Goal: Task Accomplishment & Management: Manage account settings

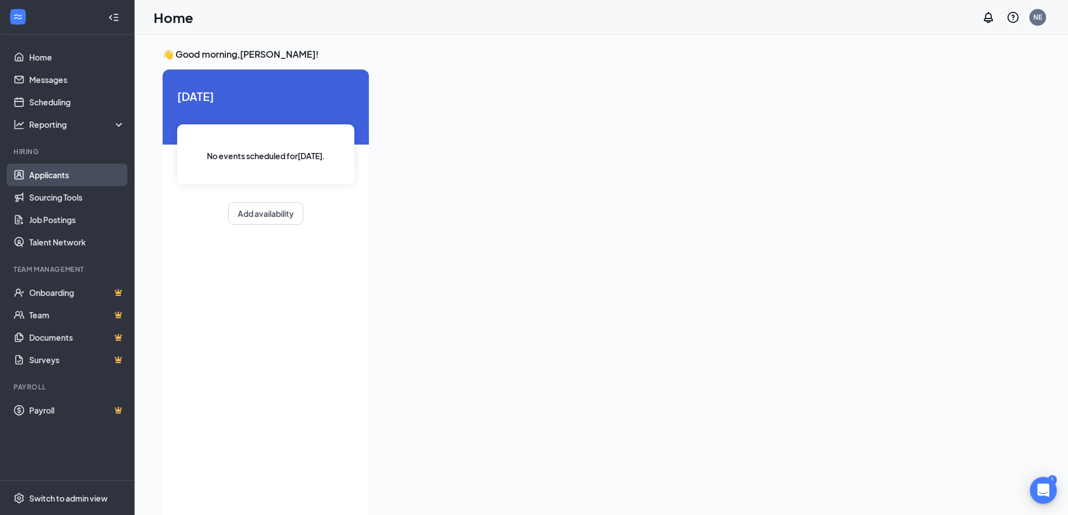
click at [56, 180] on link "Applicants" at bounding box center [77, 175] width 96 height 22
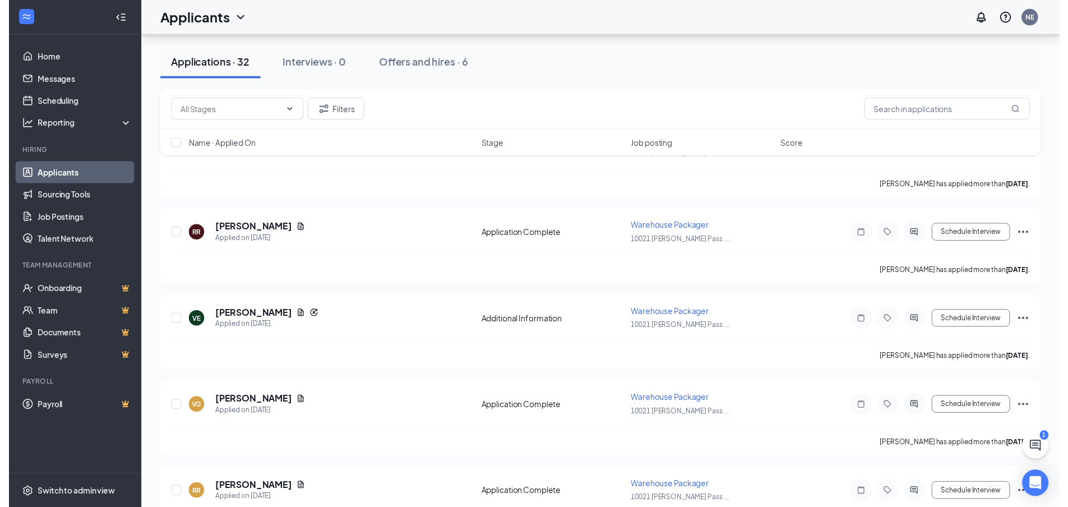
scroll to position [2504, 0]
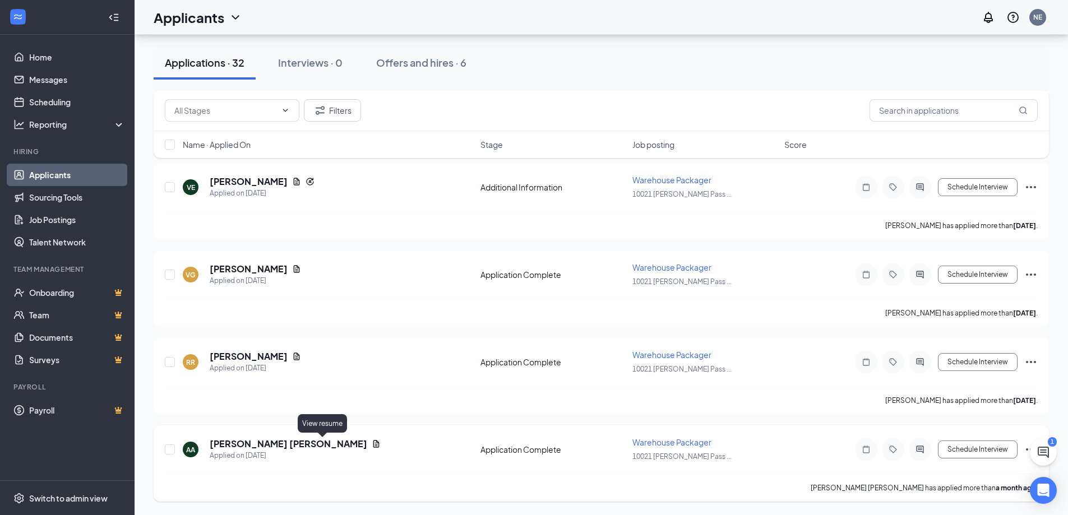
click at [372, 446] on icon "Document" at bounding box center [376, 444] width 9 height 9
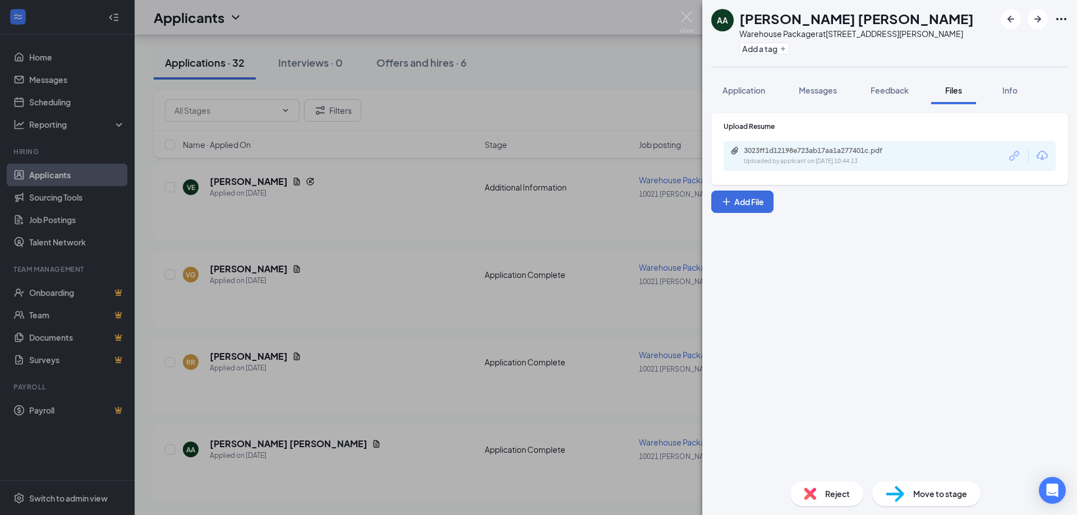
click at [858, 162] on div "Uploaded by applicant on [DATE] 10:44:13" at bounding box center [828, 161] width 168 height 9
click at [684, 25] on img at bounding box center [687, 22] width 14 height 22
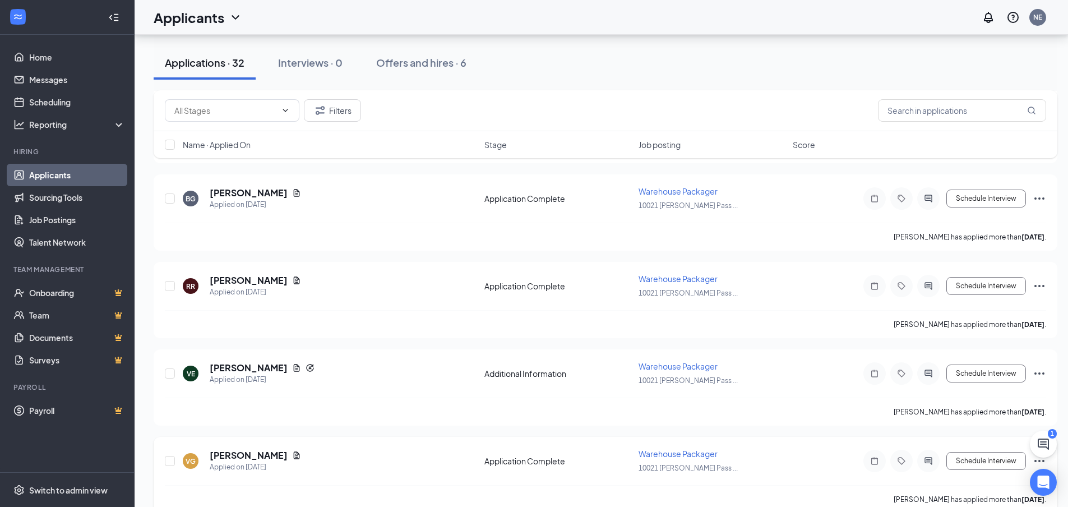
scroll to position [2279, 0]
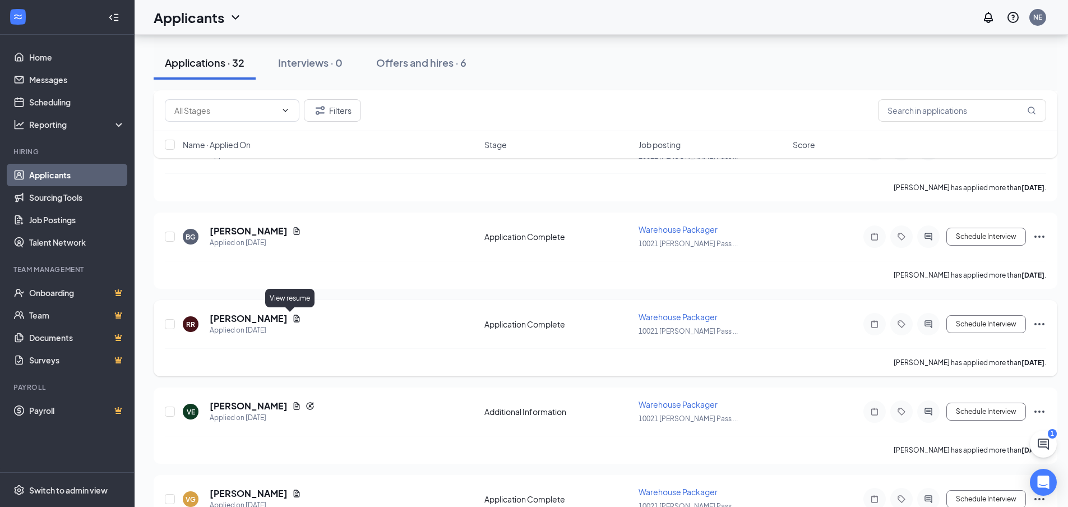
click at [292, 318] on icon "Document" at bounding box center [296, 318] width 9 height 9
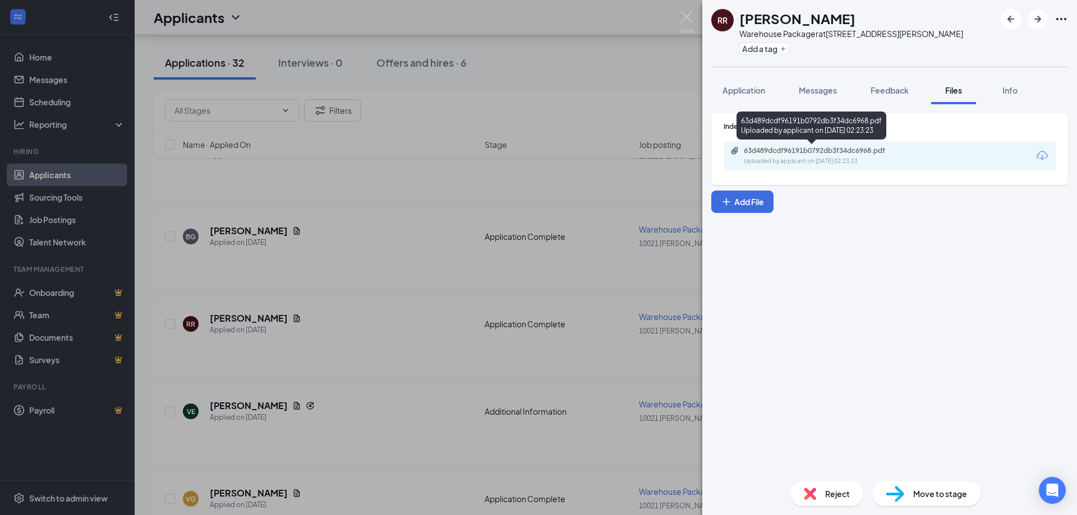
click at [900, 148] on div "63d489dcdf96191b0792db3f34dc6968.pdf" at bounding box center [822, 150] width 157 height 9
click at [822, 502] on div "Reject" at bounding box center [826, 494] width 73 height 25
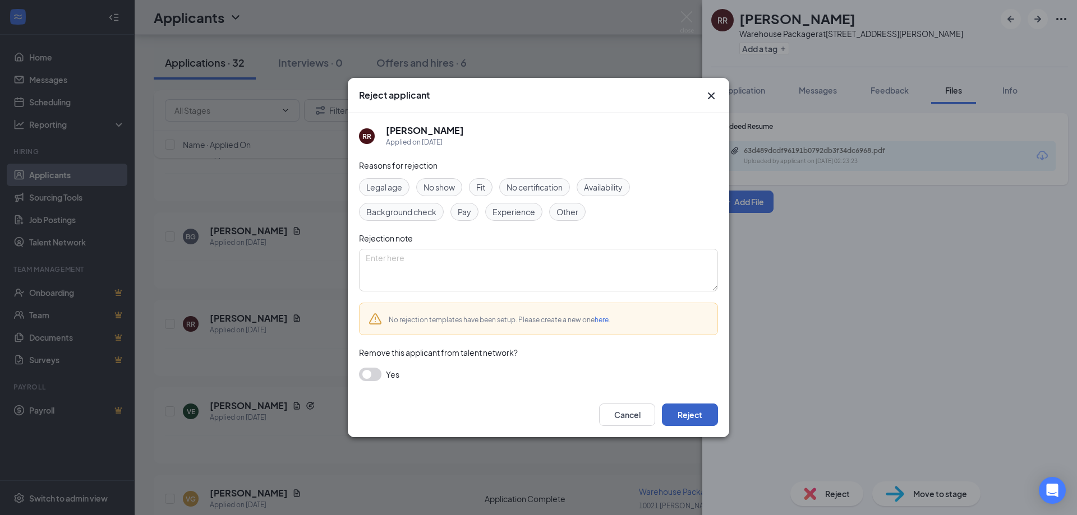
click at [706, 422] on button "Reject" at bounding box center [690, 415] width 56 height 22
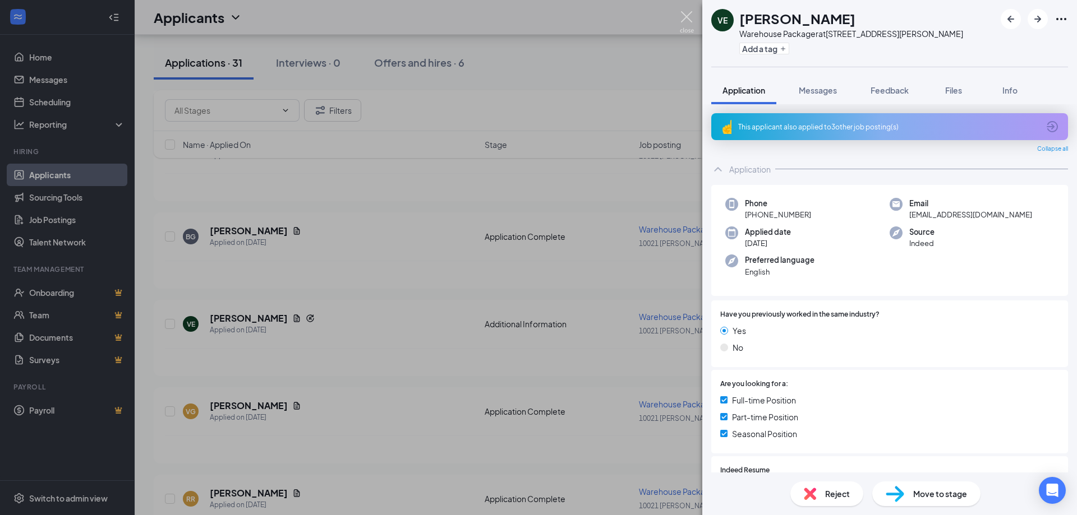
click at [689, 19] on img at bounding box center [687, 22] width 14 height 22
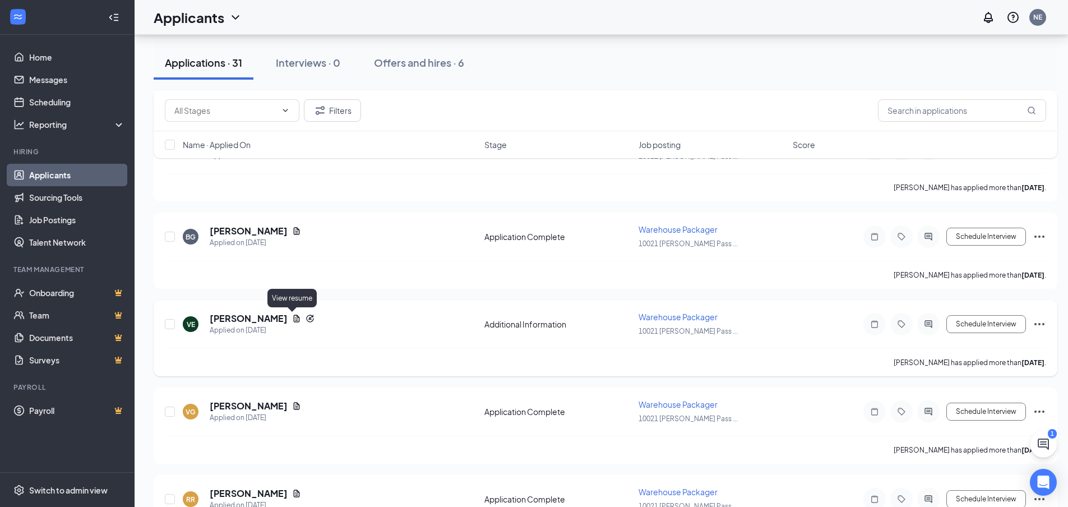
click at [294, 317] on icon "Document" at bounding box center [297, 318] width 6 height 7
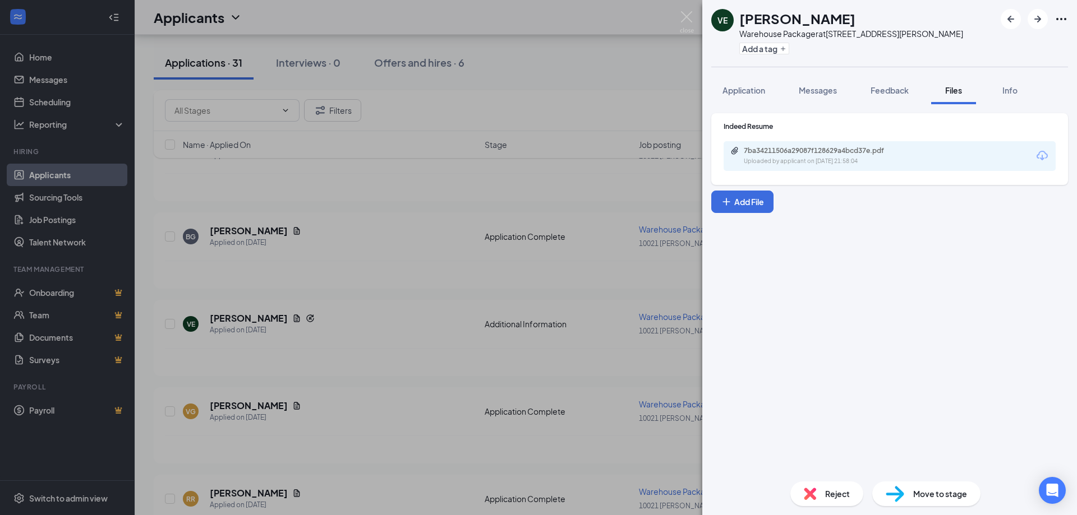
click at [302, 274] on div "VE [PERSON_NAME] Warehouse Packager at [STREET_ADDRESS][PERSON_NAME] Add a tag …" at bounding box center [538, 257] width 1077 height 515
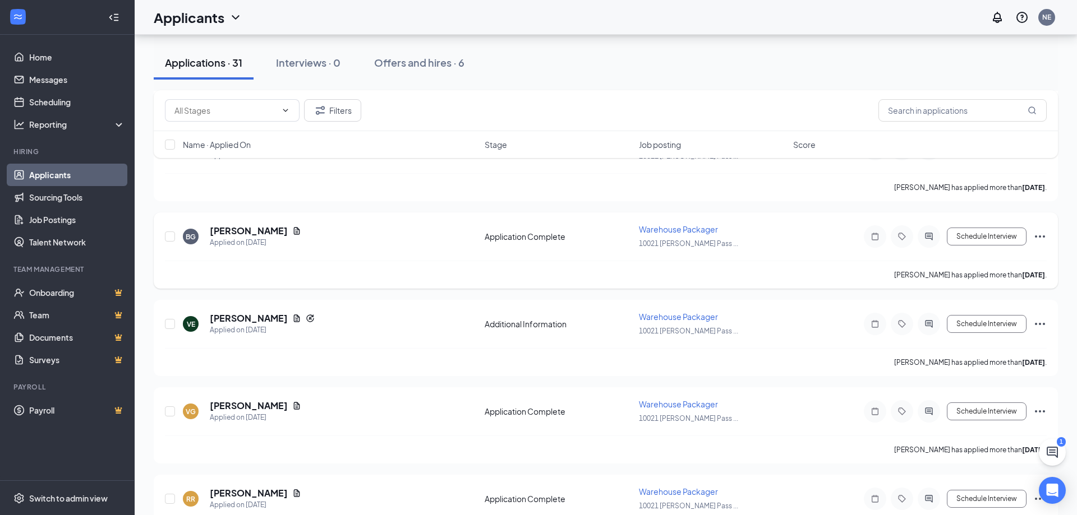
click at [294, 229] on icon "Document" at bounding box center [297, 230] width 6 height 7
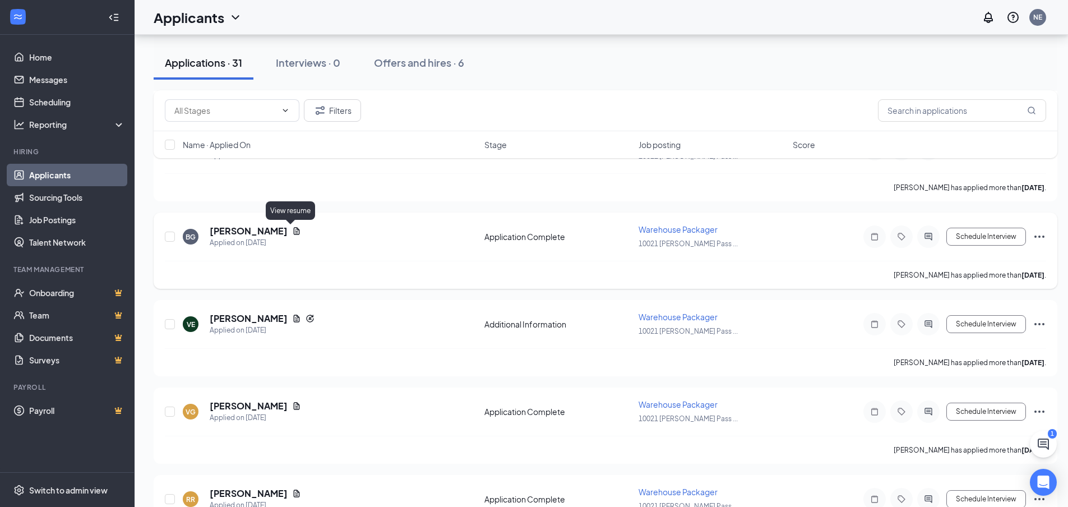
click at [294, 231] on icon "Document" at bounding box center [297, 230] width 6 height 7
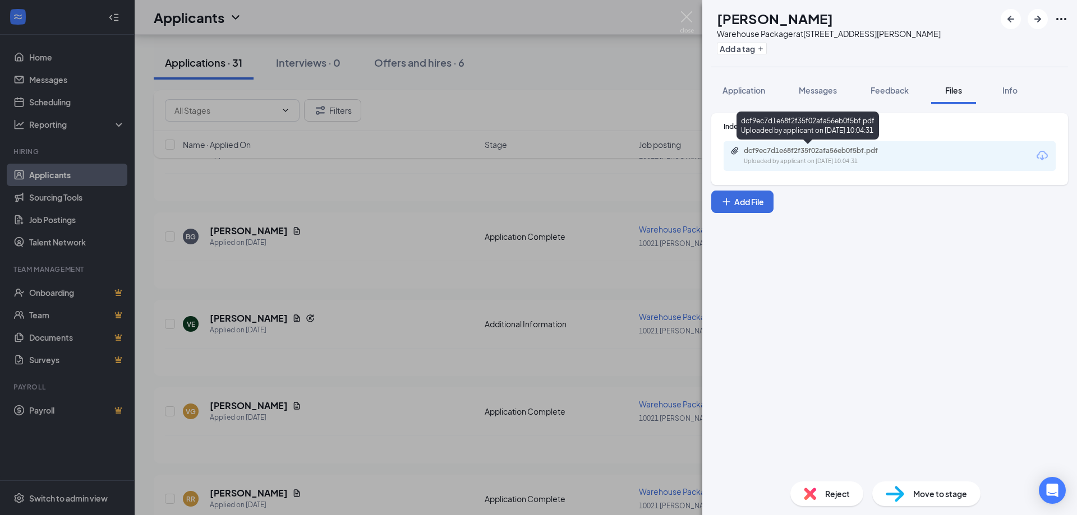
click at [844, 162] on div "Uploaded by applicant on [DATE] 10:04:31" at bounding box center [828, 161] width 168 height 9
click at [831, 502] on div "Reject" at bounding box center [826, 494] width 73 height 25
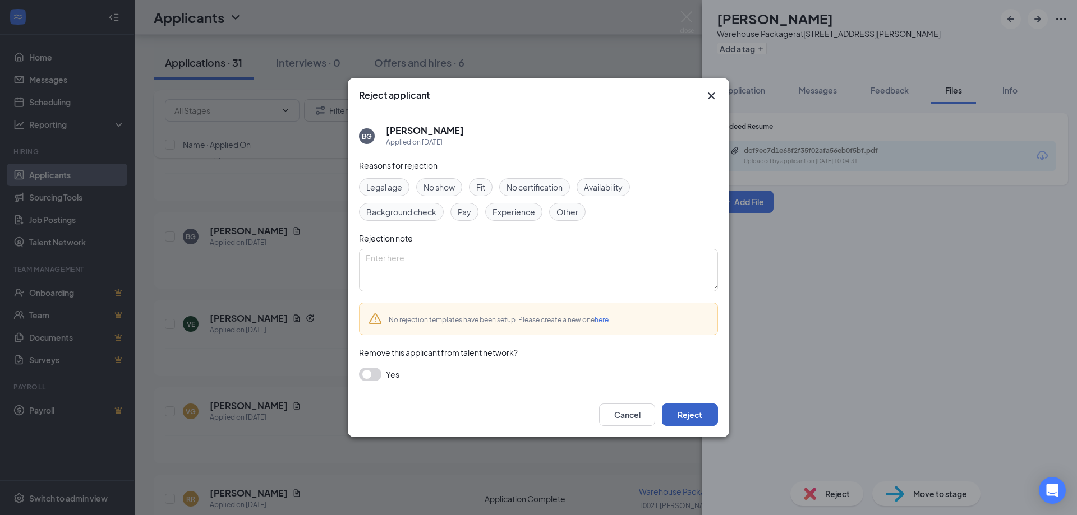
click at [679, 414] on button "Reject" at bounding box center [690, 415] width 56 height 22
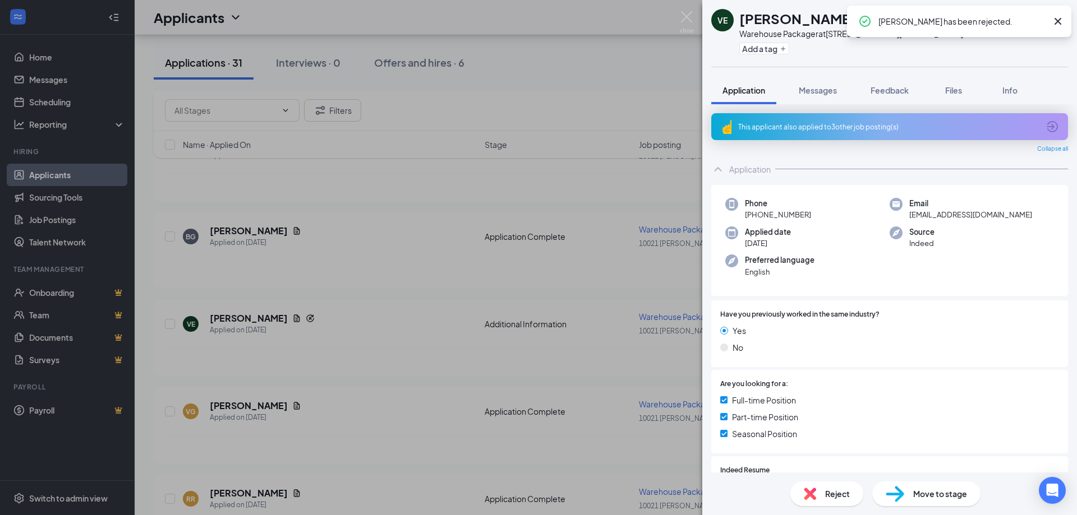
click at [349, 268] on div "VE [PERSON_NAME] Warehouse Packager at [STREET_ADDRESS][PERSON_NAME] Add a tag …" at bounding box center [538, 257] width 1077 height 515
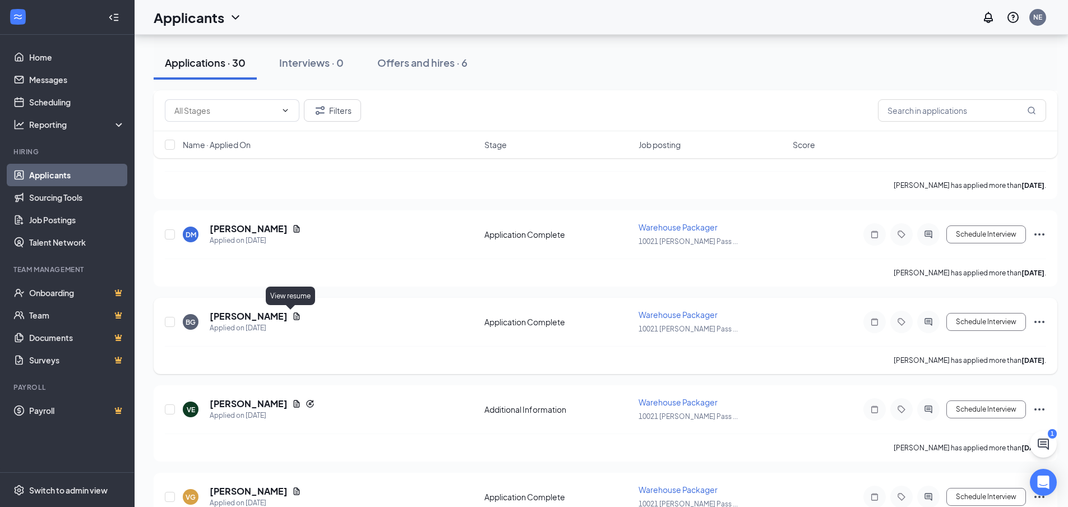
scroll to position [2167, 0]
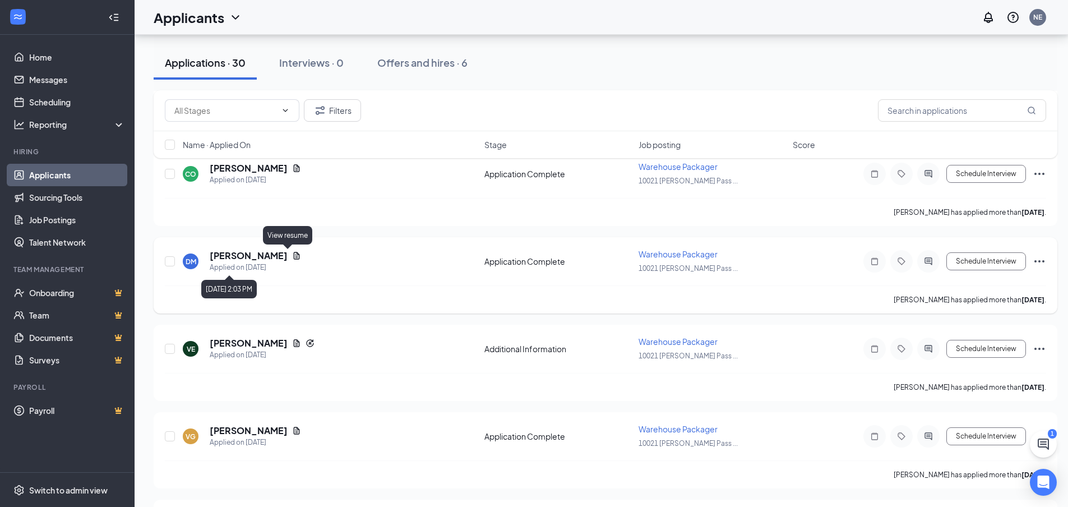
click at [292, 256] on icon "Document" at bounding box center [296, 255] width 9 height 9
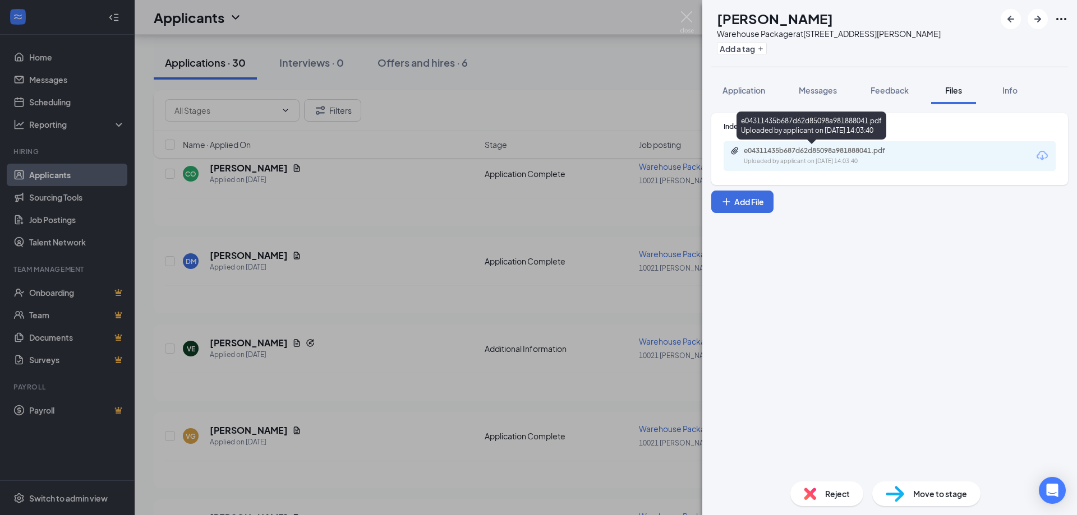
click at [857, 148] on div "e04311435b687d62d85098a981888041.pdf" at bounding box center [822, 150] width 157 height 9
click at [686, 21] on img at bounding box center [687, 22] width 14 height 22
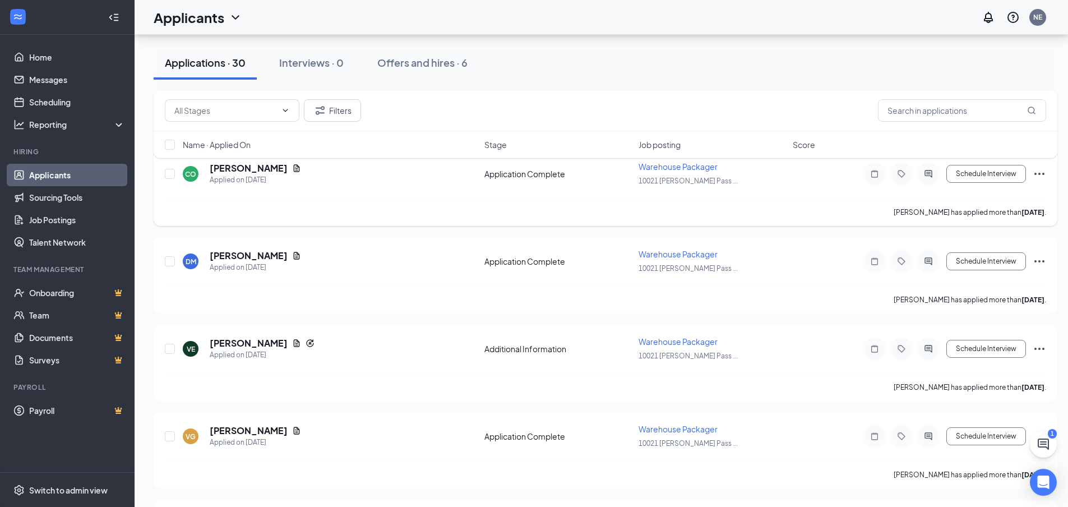
click at [352, 223] on div "[PERSON_NAME] has applied more than [DATE] ." at bounding box center [606, 212] width 882 height 28
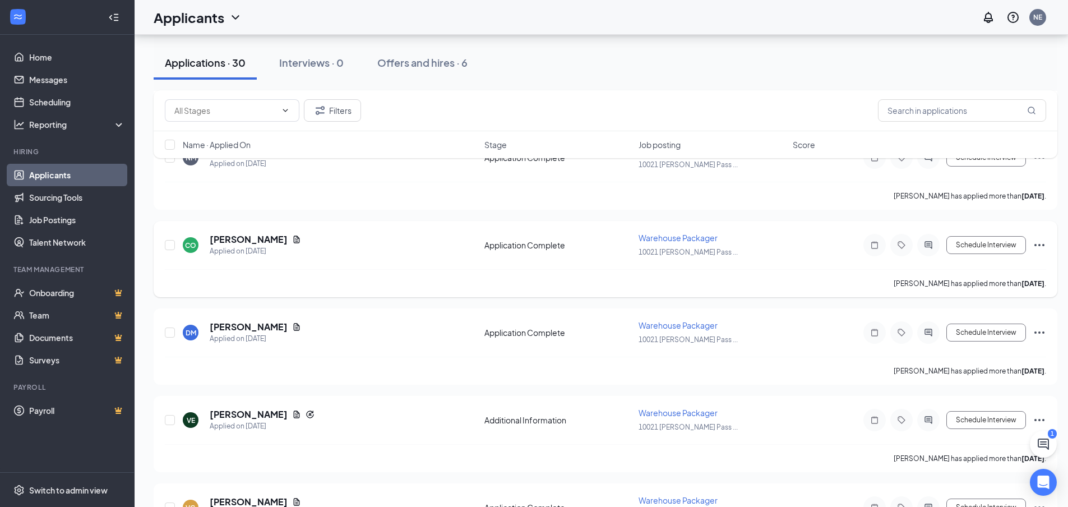
scroll to position [2055, 0]
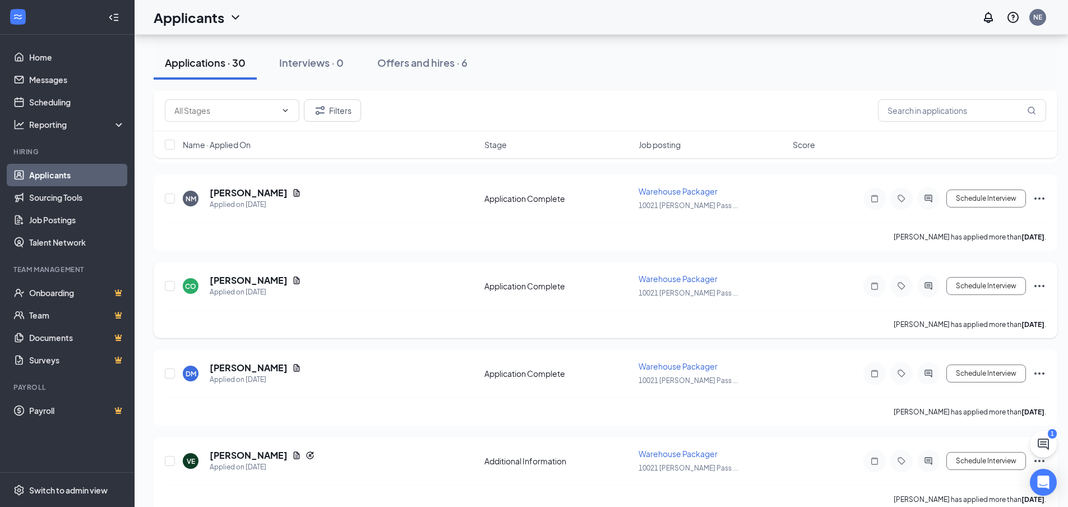
click at [292, 282] on icon "Document" at bounding box center [296, 280] width 9 height 9
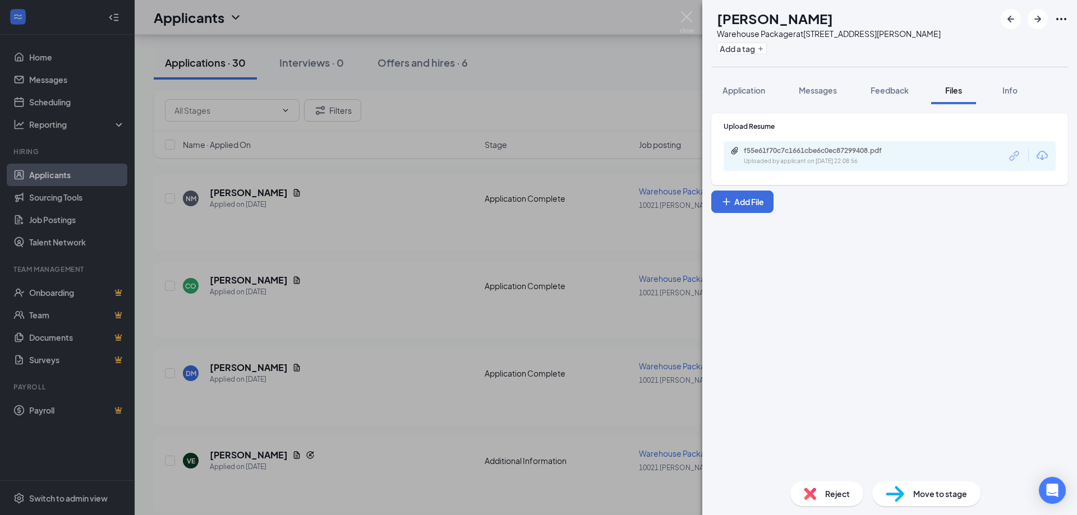
click at [772, 166] on div "f55e61f70c7c1661cbe6c0ec87299408.pdf Uploaded by applicant on [DATE] 22:08:56" at bounding box center [889, 156] width 332 height 30
click at [782, 157] on div "Uploaded by applicant on [DATE] 22:08:56" at bounding box center [828, 161] width 168 height 9
click at [817, 485] on div "Reject" at bounding box center [826, 494] width 73 height 25
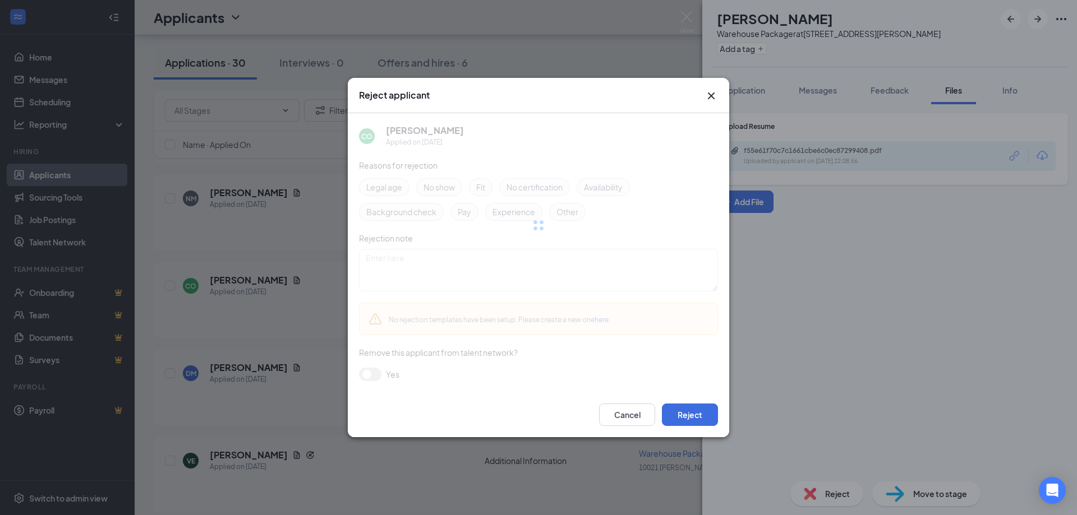
click at [822, 495] on div "Reject applicant CO [PERSON_NAME] Applied on [DATE] Reasons for rejection Legal…" at bounding box center [538, 257] width 1077 height 515
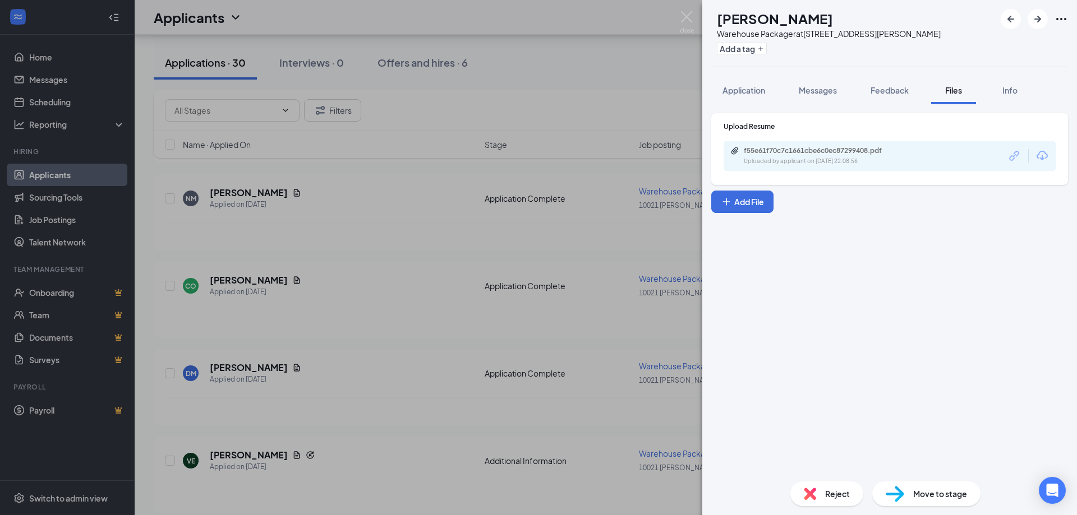
click at [829, 490] on span "Reject" at bounding box center [837, 494] width 25 height 12
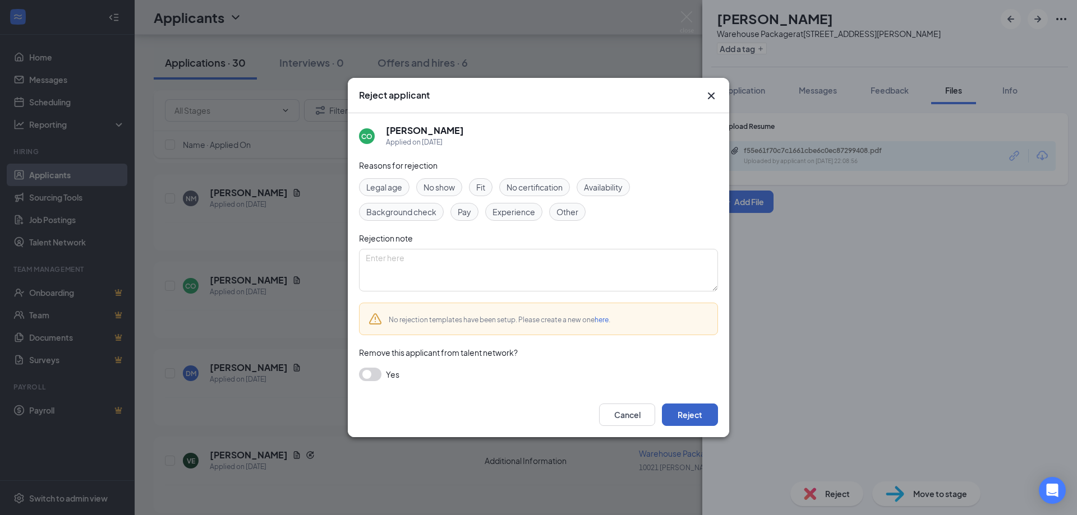
click at [683, 418] on button "Reject" at bounding box center [690, 415] width 56 height 22
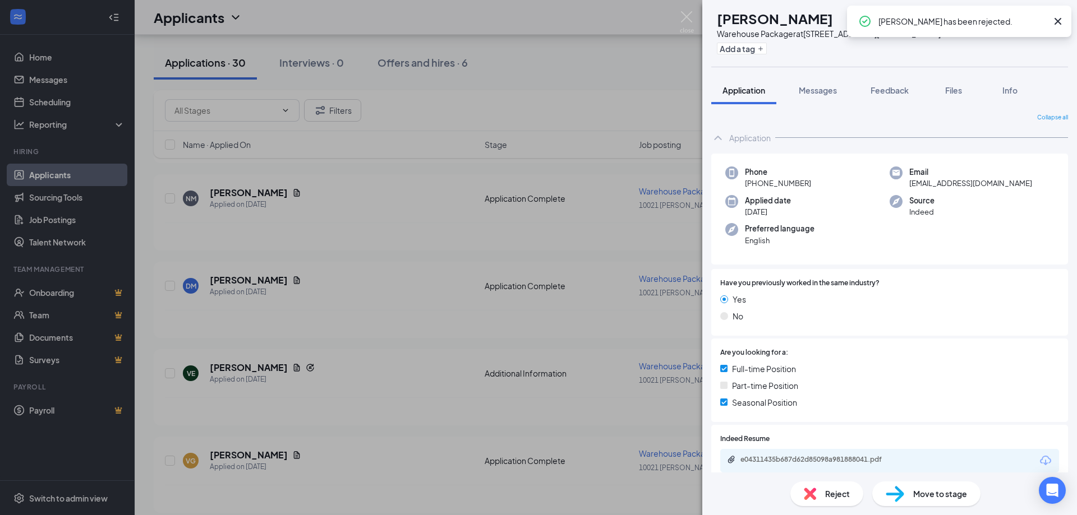
click at [341, 250] on div "DM [PERSON_NAME] Warehouse Packager at [STREET_ADDRESS][PERSON_NAME] Add a tag …" at bounding box center [538, 257] width 1077 height 515
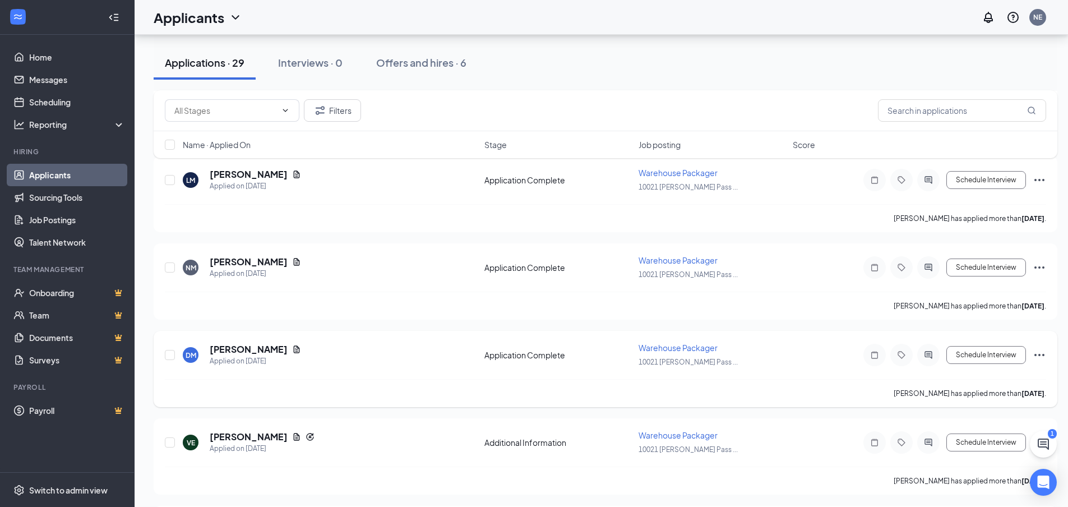
scroll to position [1943, 0]
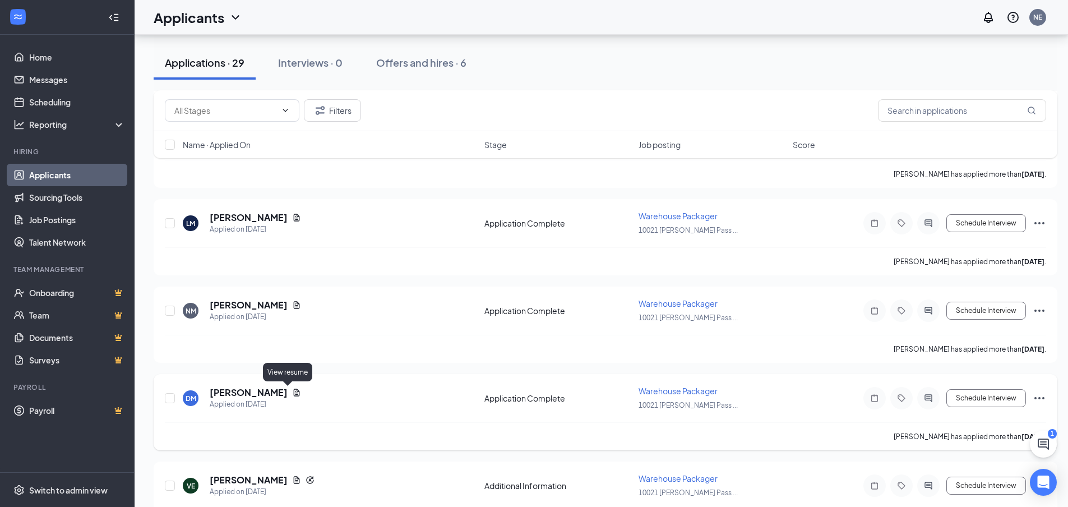
click at [292, 392] on icon "Document" at bounding box center [296, 392] width 9 height 9
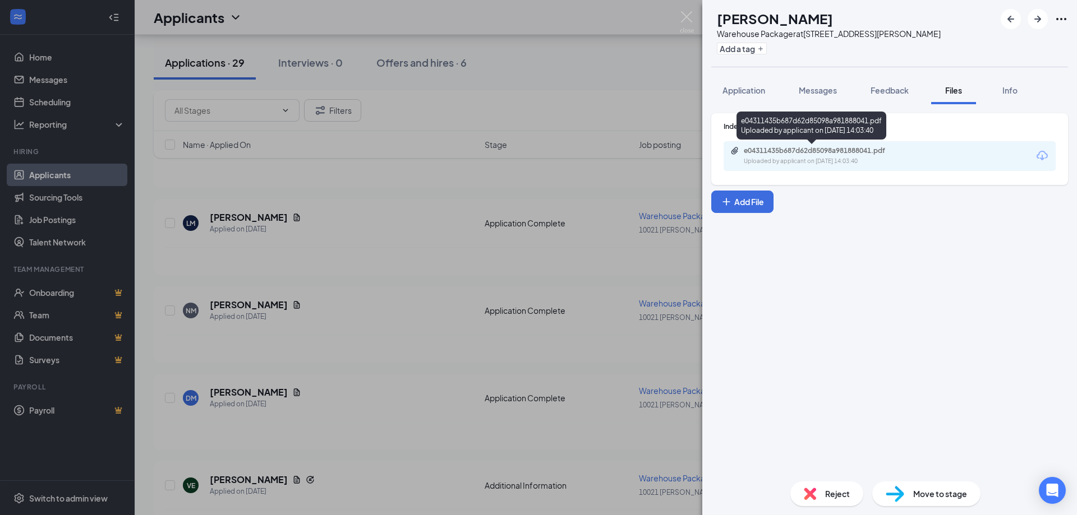
click at [800, 163] on div "Uploaded by applicant on [DATE] 14:03:40" at bounding box center [828, 161] width 168 height 9
click at [813, 503] on div "Reject" at bounding box center [826, 494] width 73 height 25
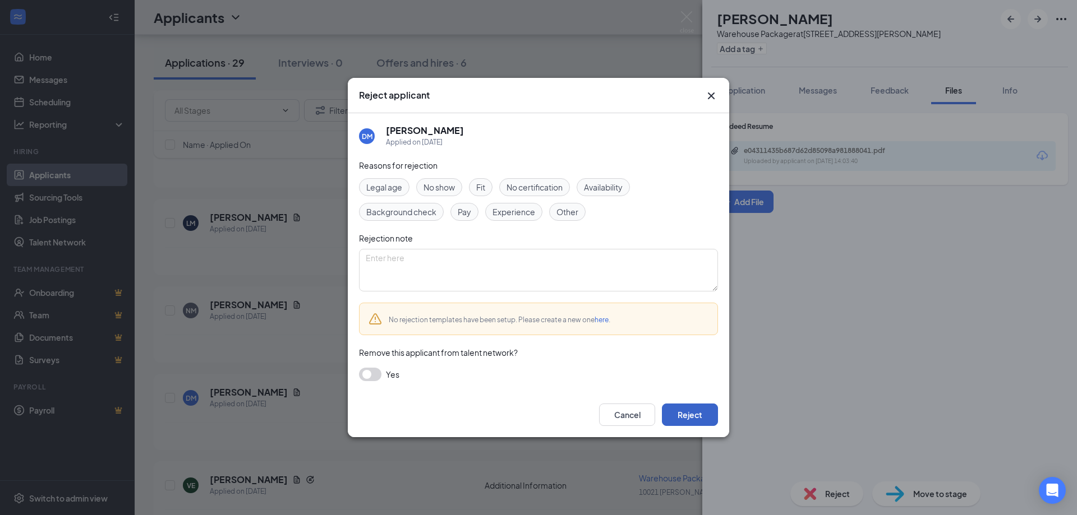
click at [705, 422] on button "Reject" at bounding box center [690, 415] width 56 height 22
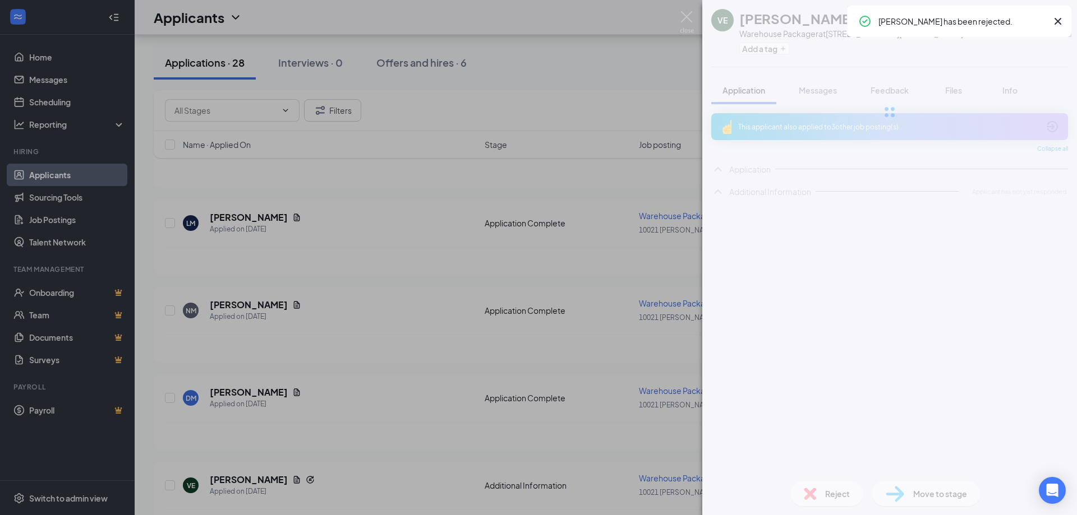
click at [289, 303] on div "VE [PERSON_NAME] Warehouse Packager at [STREET_ADDRESS][PERSON_NAME] Add a tag …" at bounding box center [538, 257] width 1077 height 515
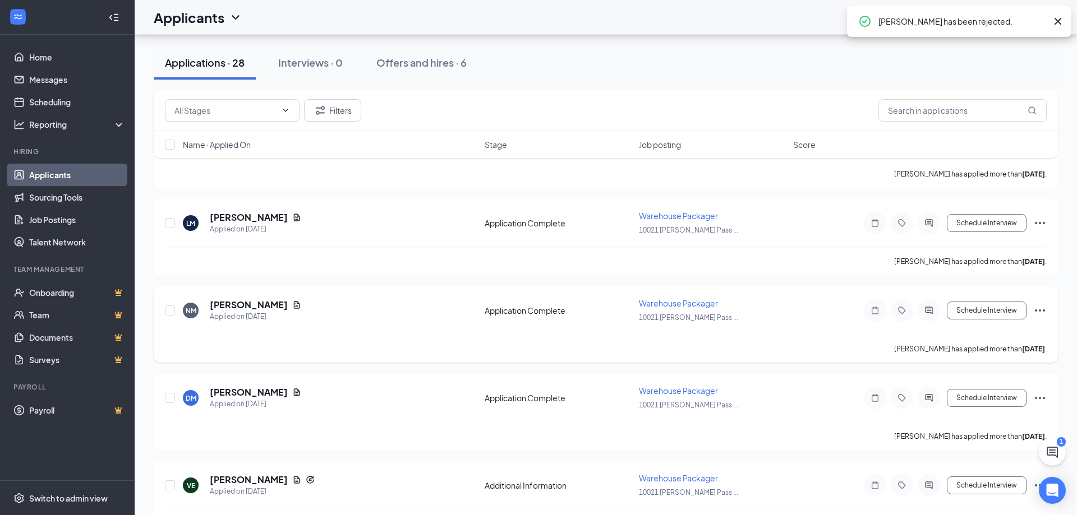
click at [292, 304] on icon "Document" at bounding box center [296, 305] width 9 height 9
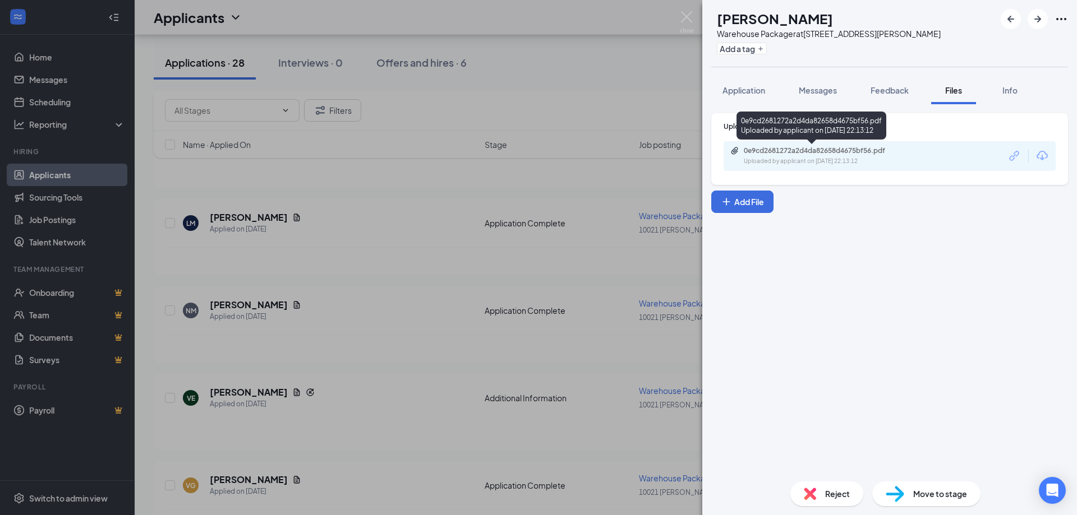
click at [859, 154] on div "0e9cd2681272a2d4da82658d4675bf56.pdf" at bounding box center [822, 150] width 157 height 9
click at [819, 495] on div "Reject" at bounding box center [826, 494] width 73 height 25
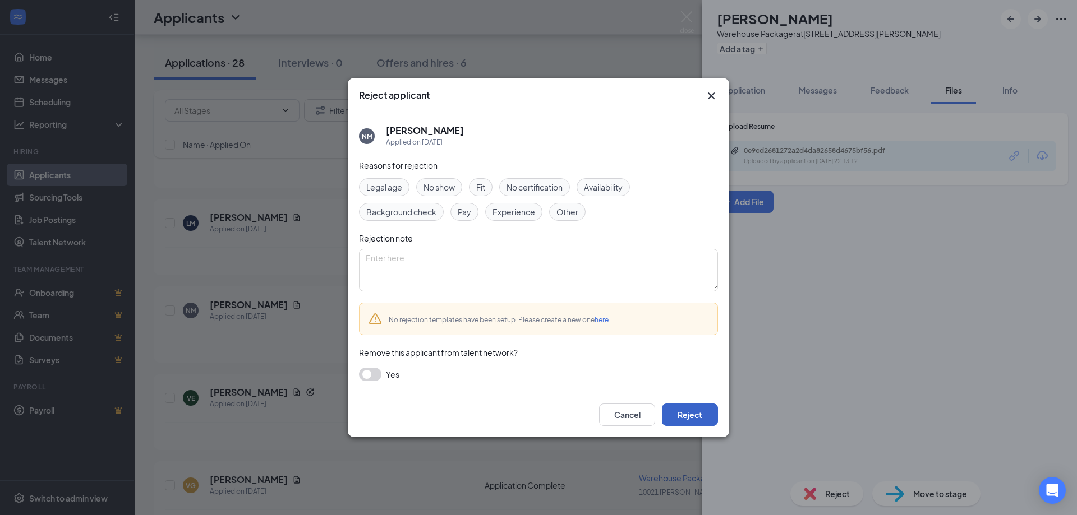
click at [698, 417] on button "Reject" at bounding box center [690, 415] width 56 height 22
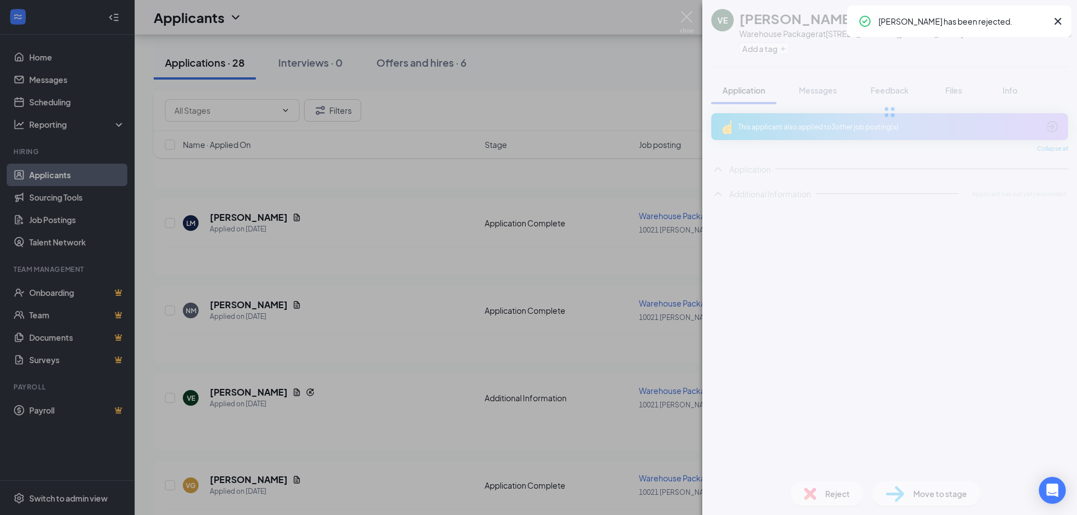
click at [333, 246] on div "VE [PERSON_NAME] Warehouse Packager at [STREET_ADDRESS][PERSON_NAME] Add a tag …" at bounding box center [538, 257] width 1077 height 515
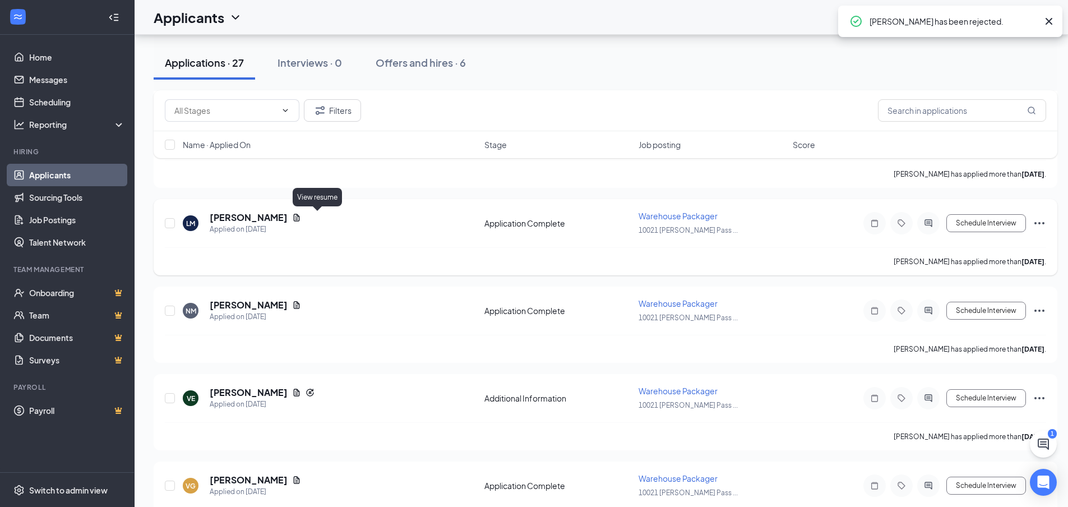
click at [300, 219] on icon "Document" at bounding box center [297, 217] width 6 height 7
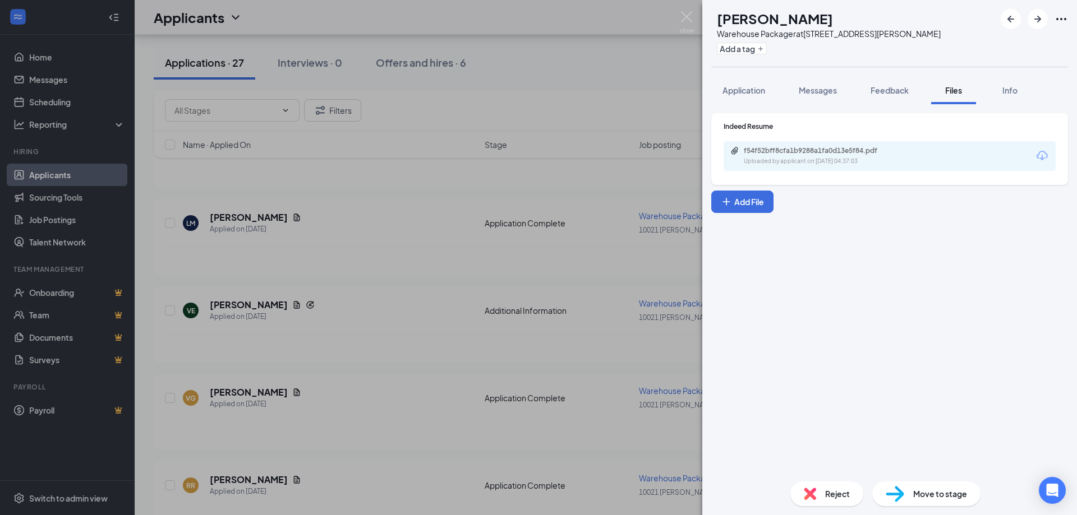
click at [841, 159] on div "Uploaded by applicant on [DATE] 04:37:03" at bounding box center [828, 161] width 168 height 9
click at [352, 247] on div "[PERSON_NAME] Warehouse Packager at [STREET_ADDRESS][PERSON_NAME] Add a tag App…" at bounding box center [538, 257] width 1077 height 515
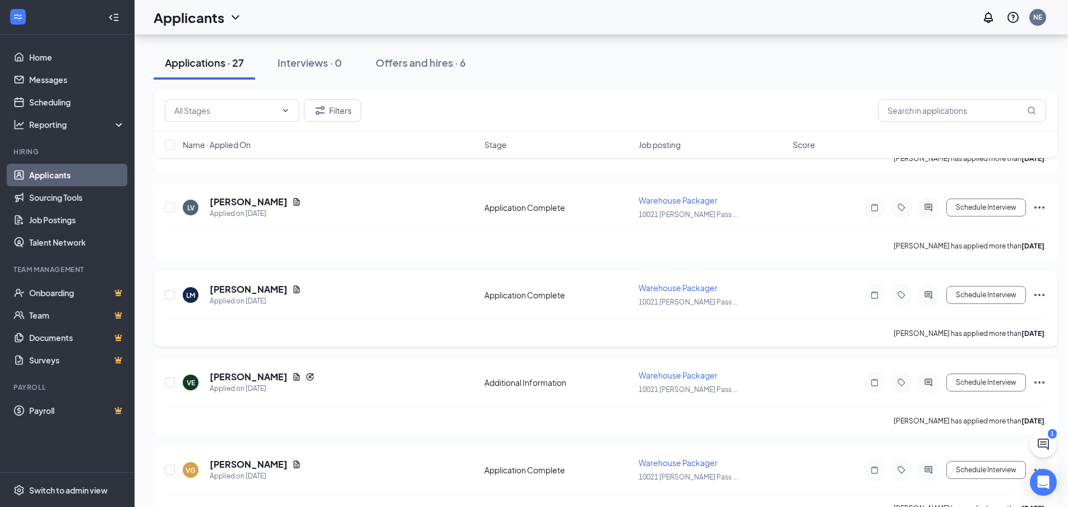
scroll to position [1831, 0]
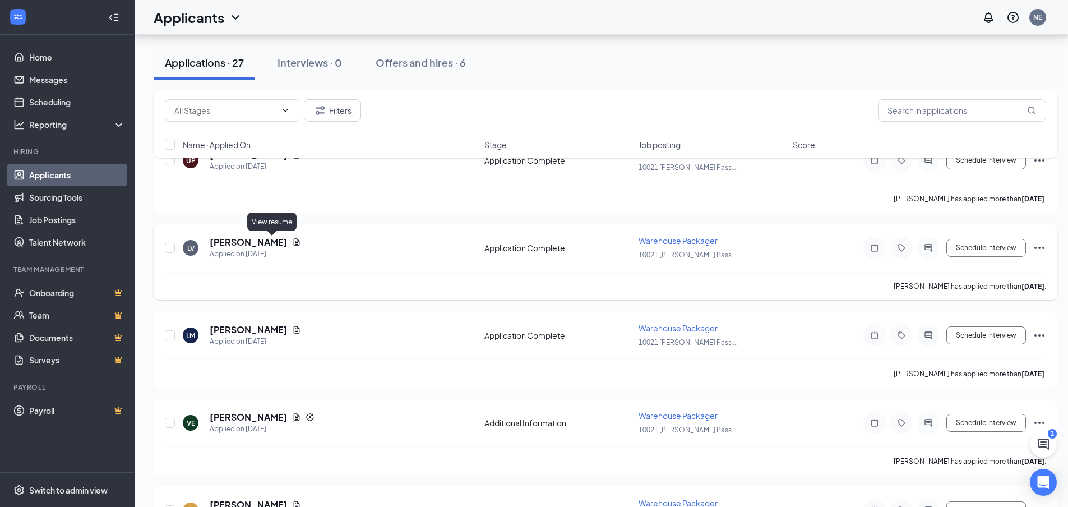
click at [292, 242] on icon "Document" at bounding box center [296, 242] width 9 height 9
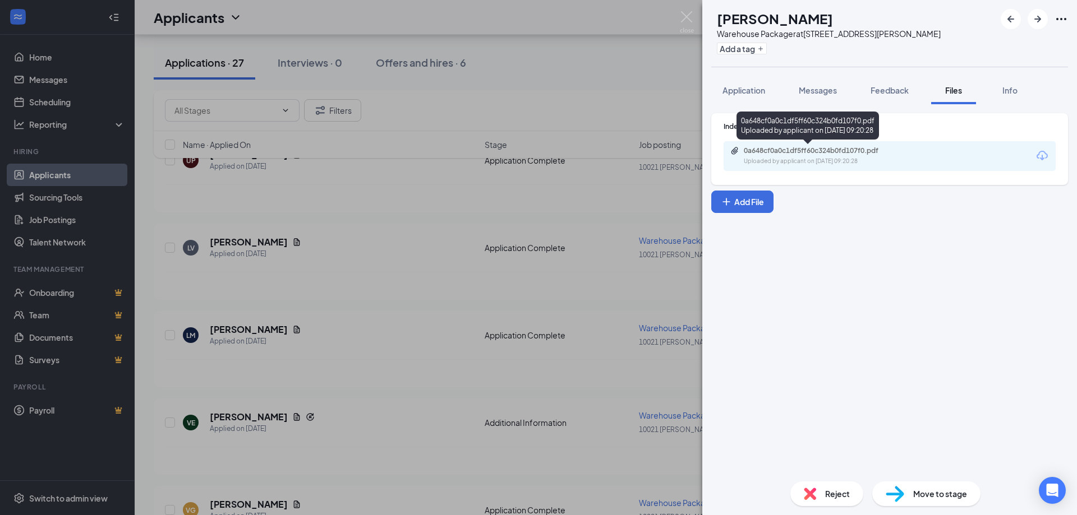
click at [739, 158] on div "0a648cf0a0c1df5ff60c324b0fd107f0.pdf Uploaded by applicant on [DATE] 09:20:28" at bounding box center [821, 156] width 182 height 20
click at [688, 26] on img at bounding box center [687, 22] width 14 height 22
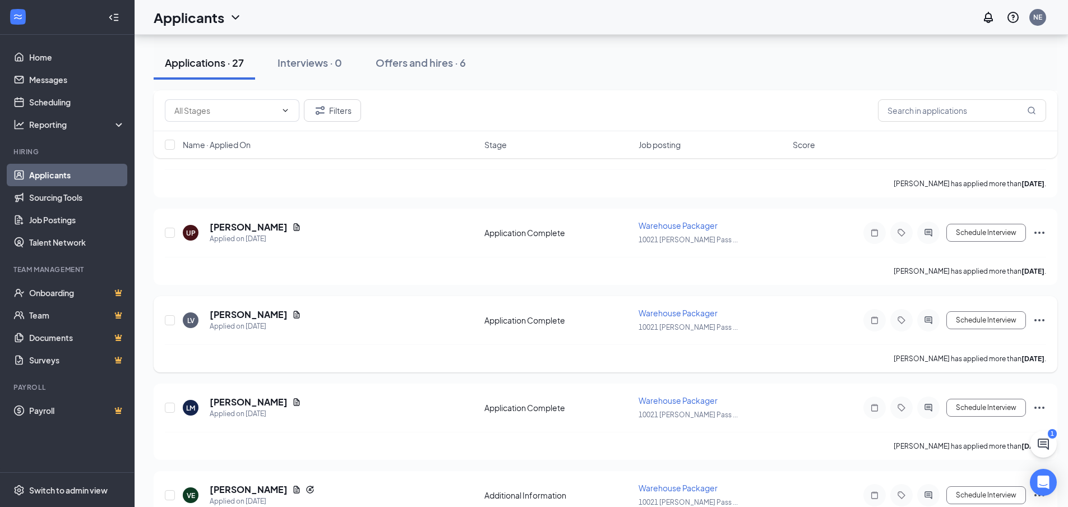
scroll to position [1718, 0]
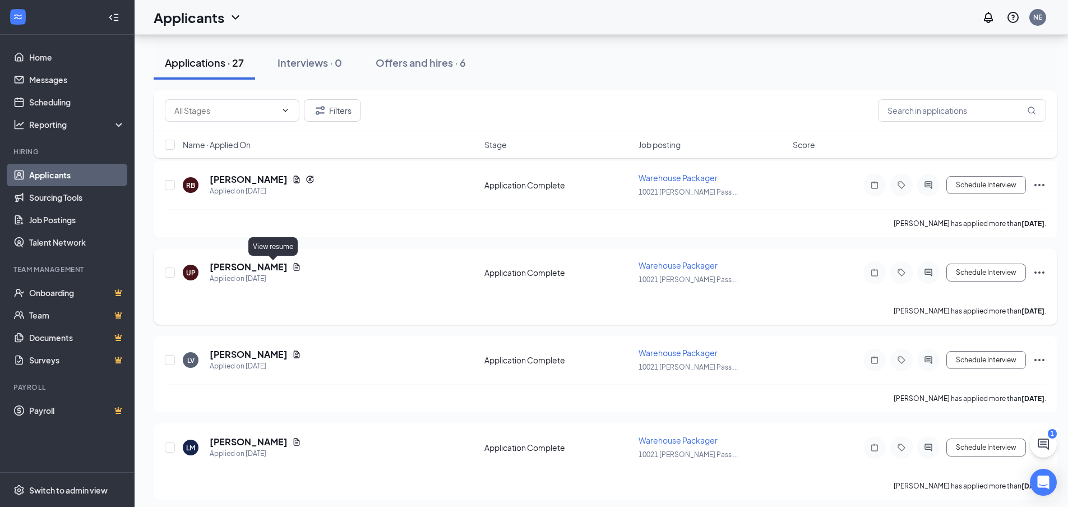
click at [292, 265] on icon "Document" at bounding box center [296, 266] width 9 height 9
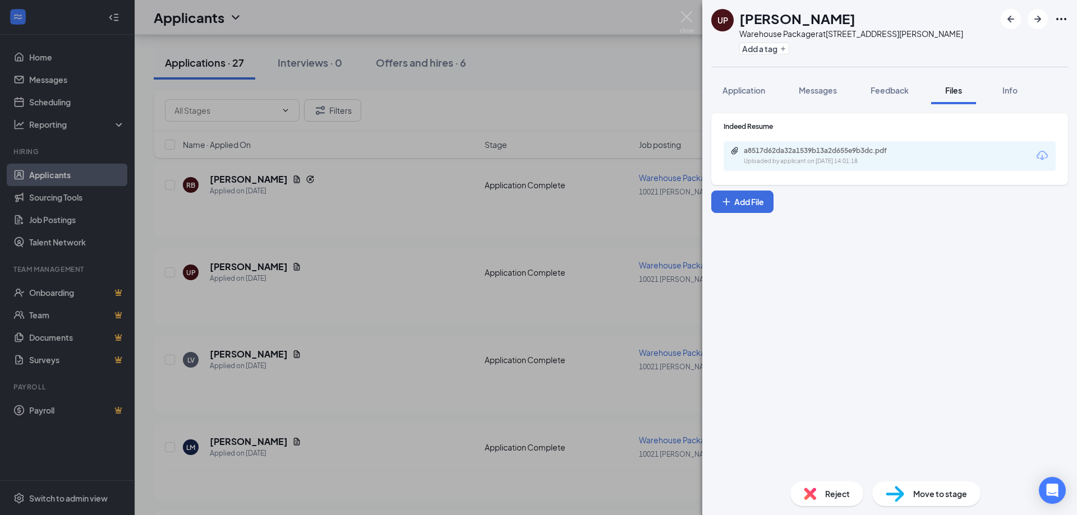
click at [850, 159] on div "Uploaded by applicant on [DATE] 14:01:18" at bounding box center [828, 161] width 168 height 9
click at [829, 492] on span "Reject" at bounding box center [837, 494] width 25 height 12
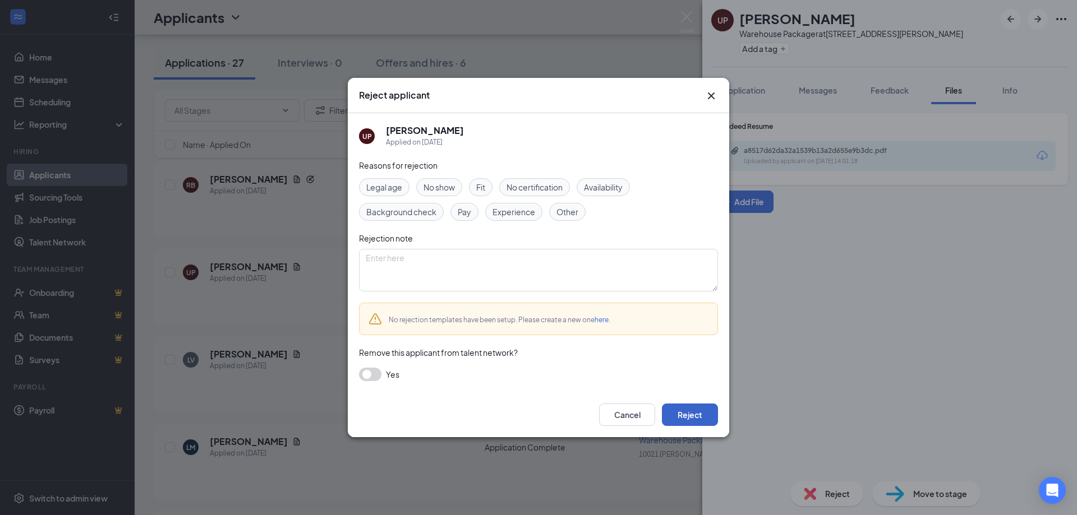
click at [677, 414] on button "Reject" at bounding box center [690, 415] width 56 height 22
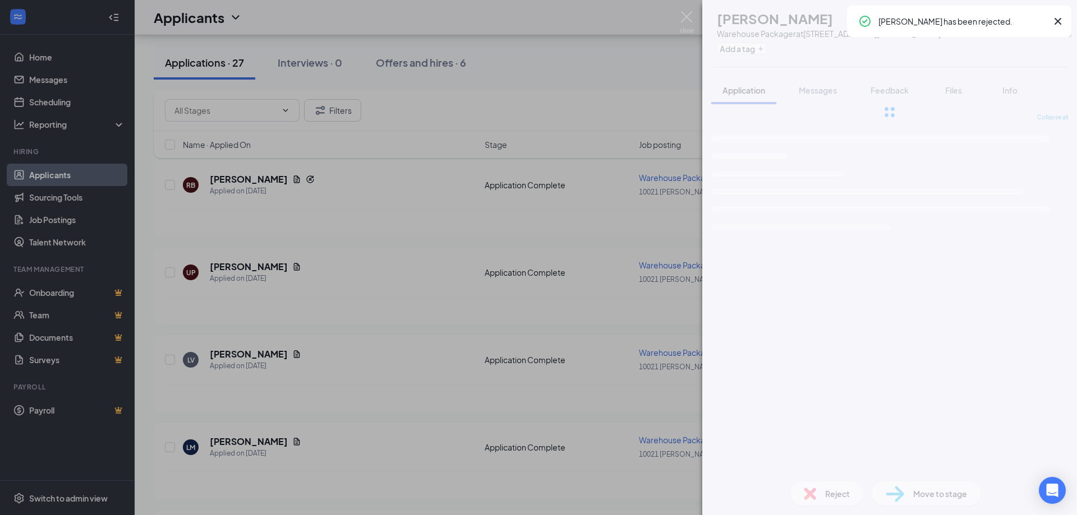
click at [315, 352] on div "LV [PERSON_NAME] Warehouse Packager at [STREET_ADDRESS][PERSON_NAME] Add a tag …" at bounding box center [538, 257] width 1077 height 515
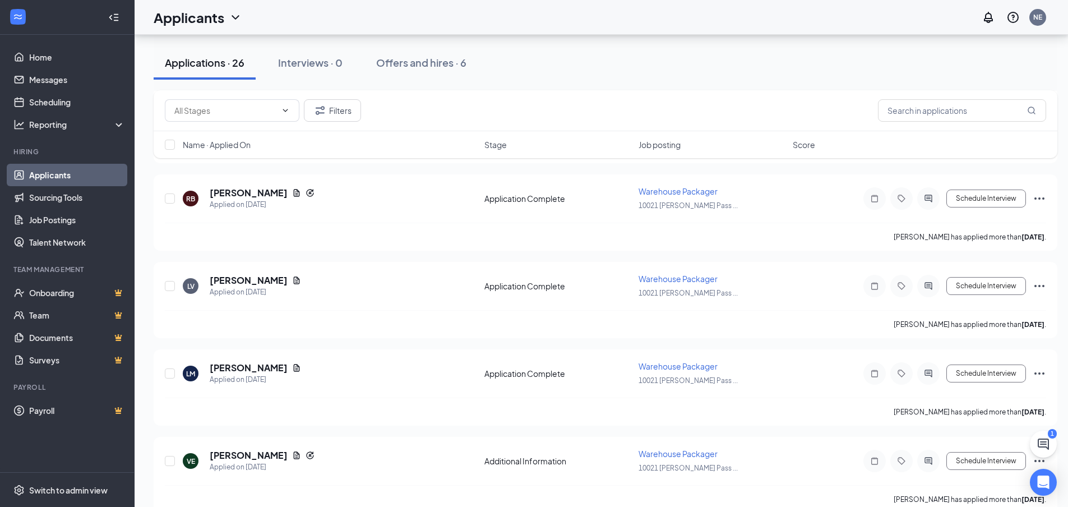
scroll to position [1606, 0]
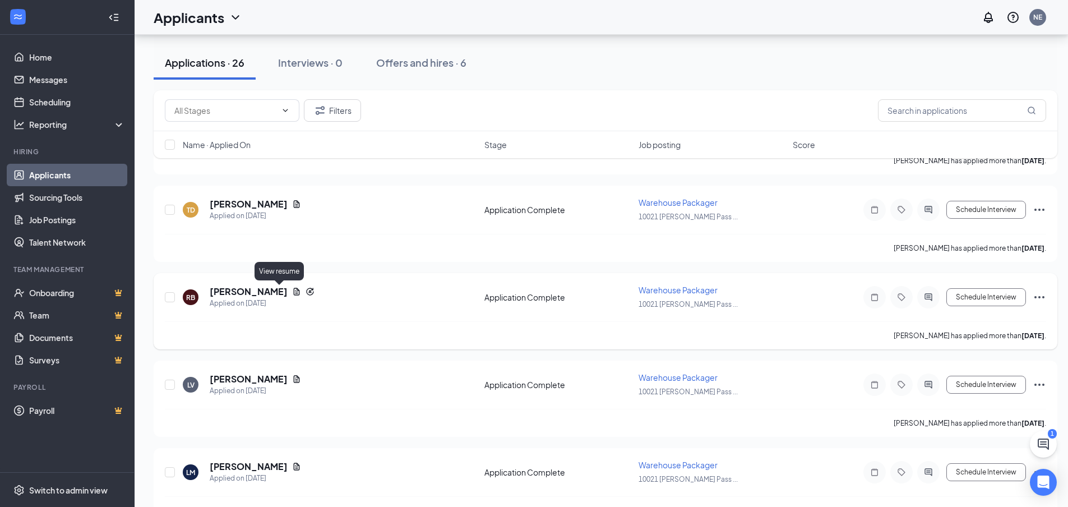
click at [292, 291] on icon "Document" at bounding box center [296, 291] width 9 height 9
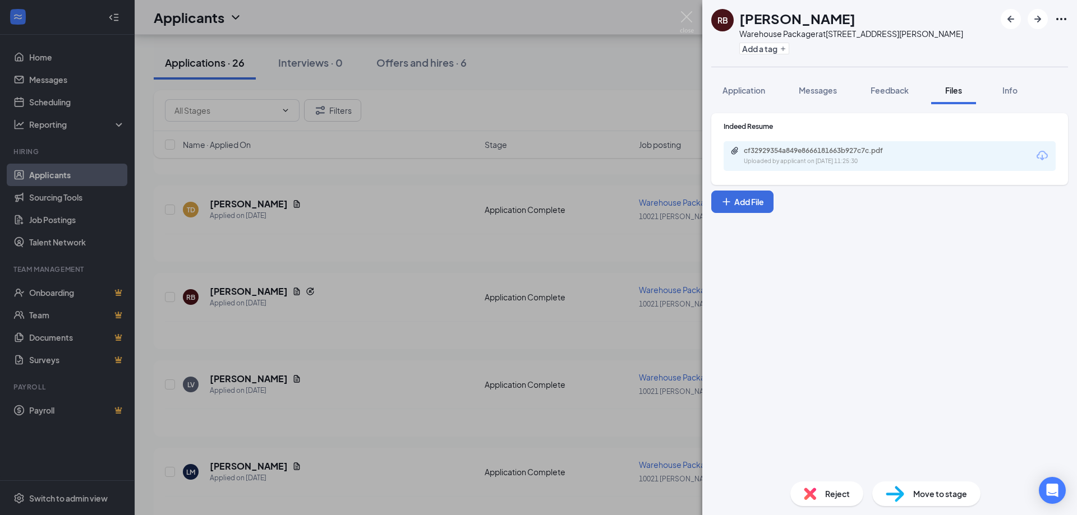
click at [887, 170] on div "cf32929354a849e8666181663b927c7c.pdf Uploaded by applicant on [DATE] 11:25:30" at bounding box center [889, 156] width 332 height 30
click at [890, 164] on div "Uploaded by applicant on [DATE] 11:25:30" at bounding box center [828, 161] width 168 height 9
click at [831, 489] on span "Reject" at bounding box center [837, 494] width 25 height 12
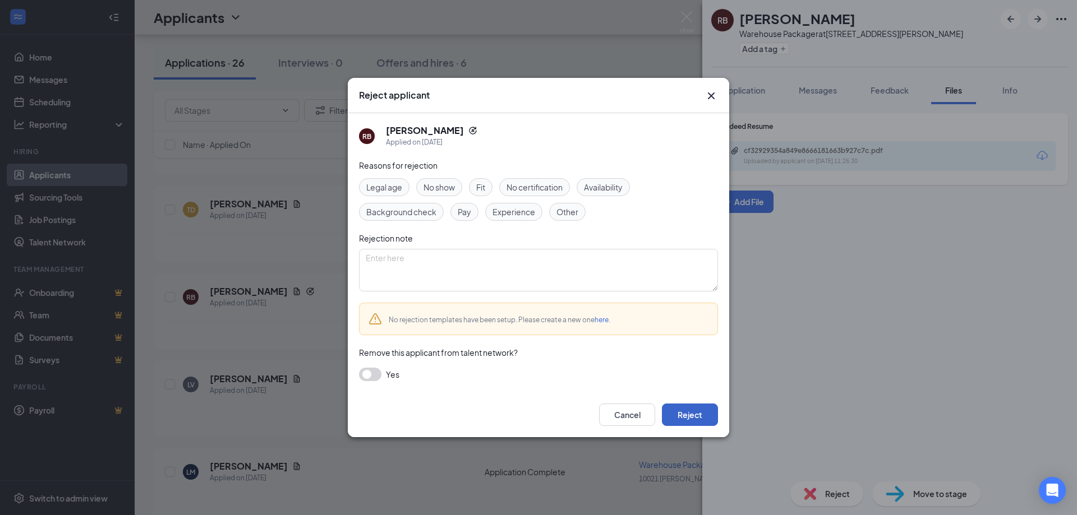
click at [676, 409] on button "Reject" at bounding box center [690, 415] width 56 height 22
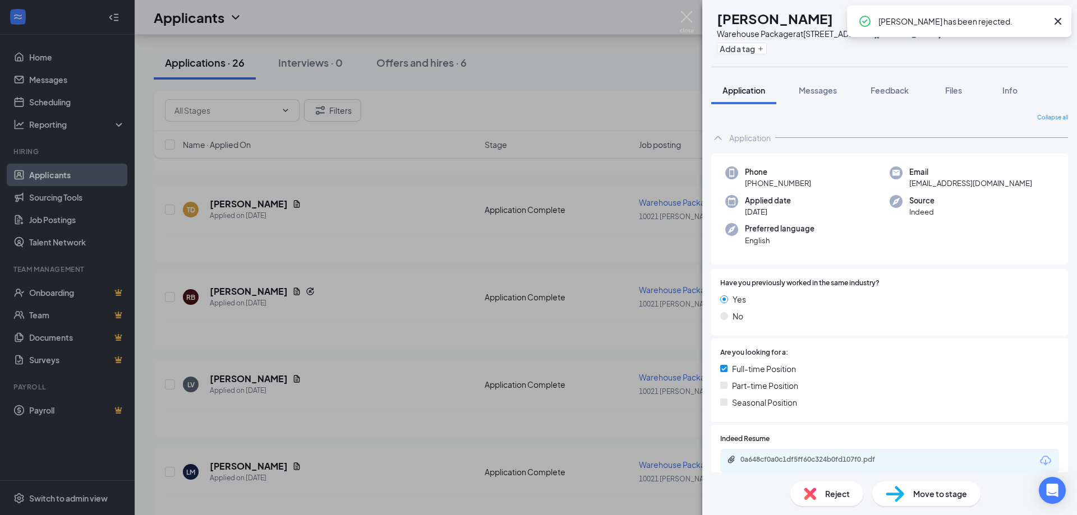
click at [359, 251] on div "LV [PERSON_NAME] Warehouse Packager at [STREET_ADDRESS][PERSON_NAME] Add a tag …" at bounding box center [538, 257] width 1077 height 515
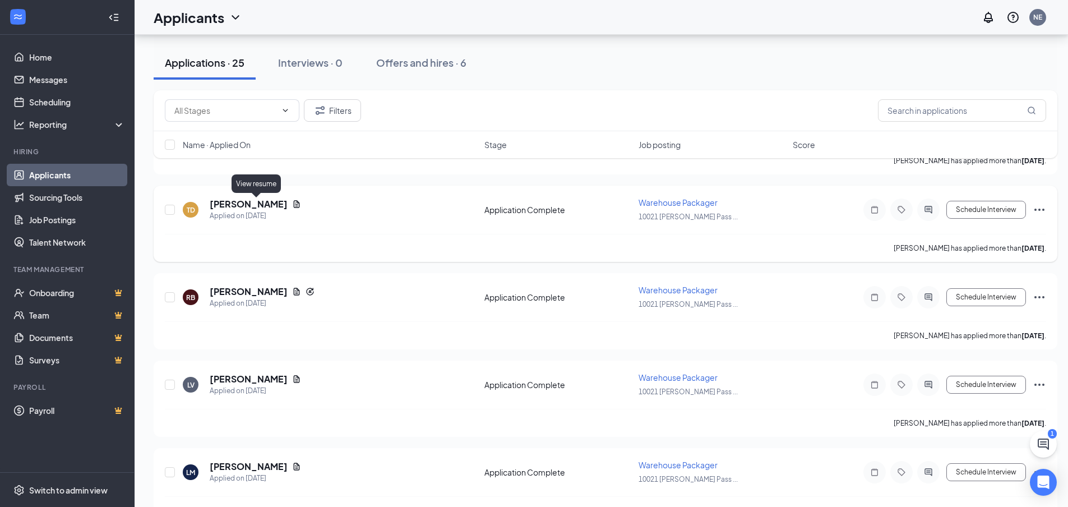
click at [292, 205] on icon "Document" at bounding box center [296, 204] width 9 height 9
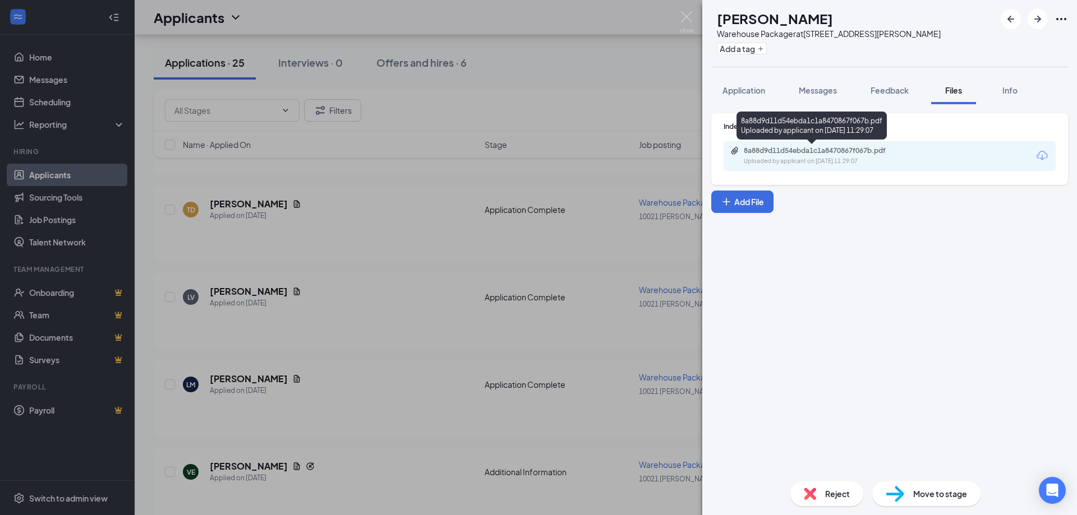
click at [822, 154] on div "8a88d9d11d54ebda1c1a8470867f067b.pdf" at bounding box center [822, 150] width 157 height 9
click at [836, 499] on span "Reject" at bounding box center [837, 494] width 25 height 12
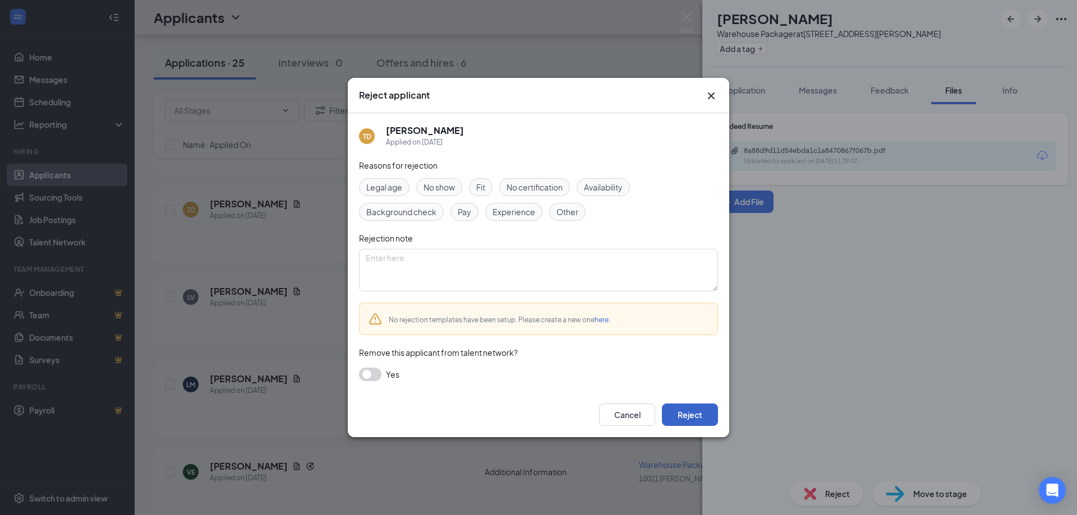
click at [684, 417] on button "Reject" at bounding box center [690, 415] width 56 height 22
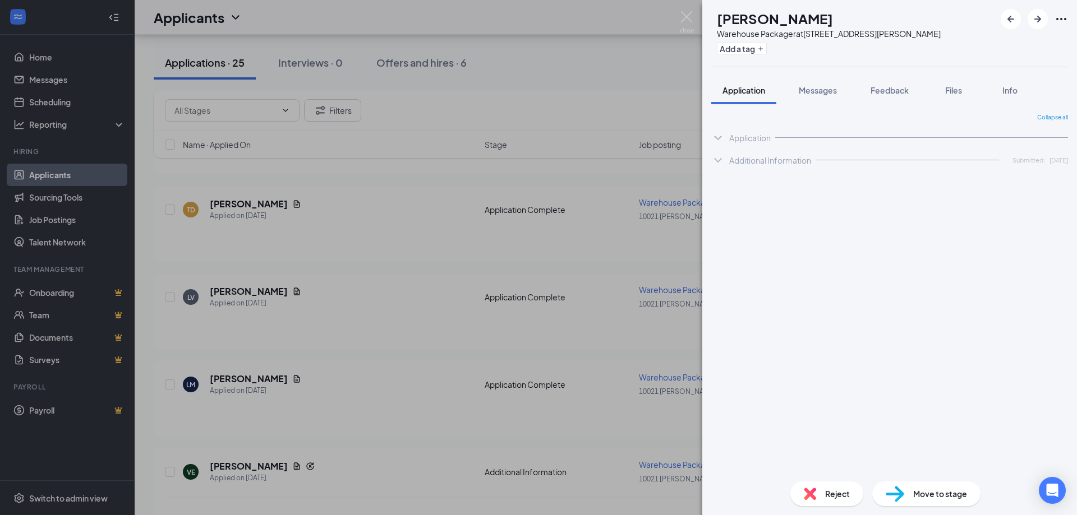
click at [303, 213] on div "LV [PERSON_NAME] Warehouse Packager at [STREET_ADDRESS][PERSON_NAME] Add a tag …" at bounding box center [538, 257] width 1077 height 515
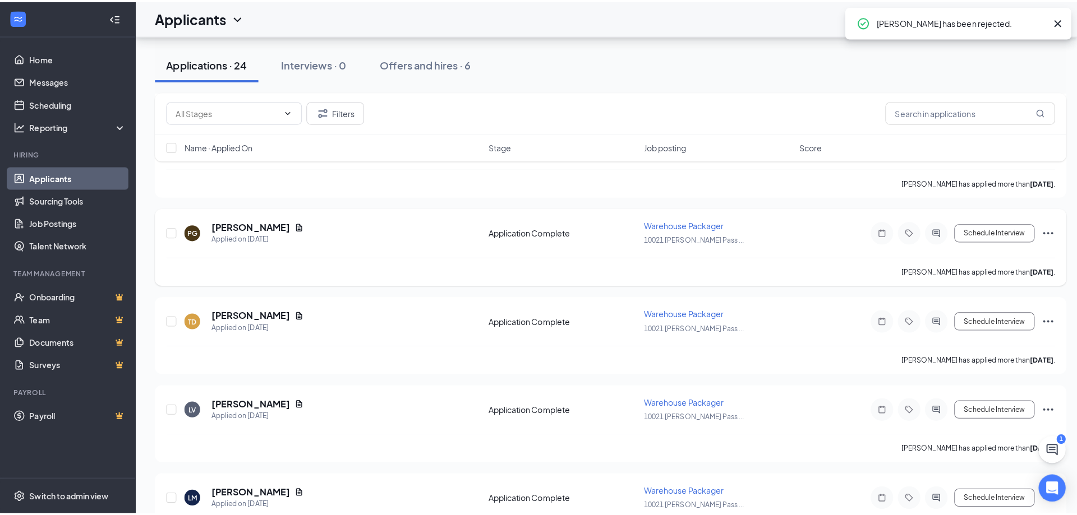
scroll to position [1494, 0]
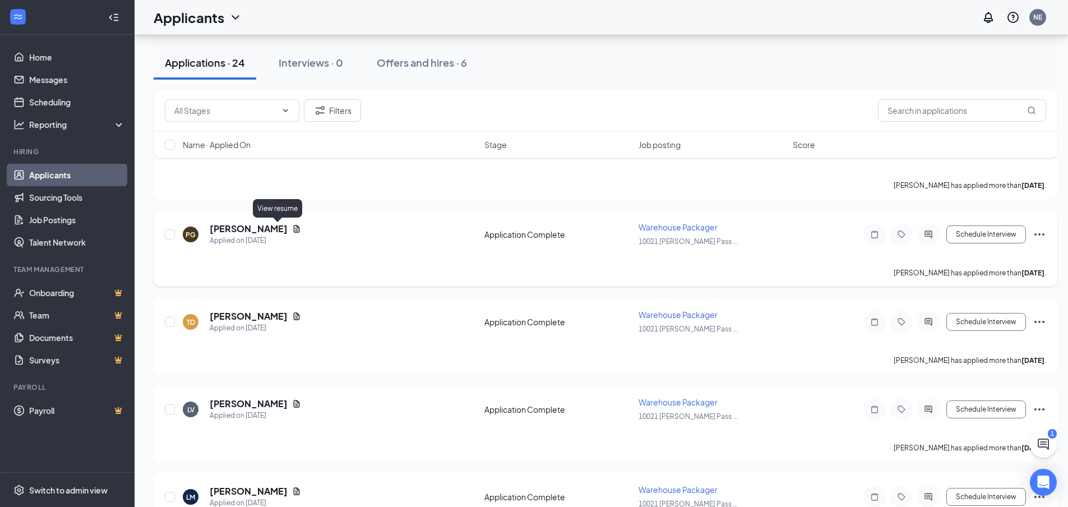
click at [292, 228] on icon "Document" at bounding box center [296, 228] width 9 height 9
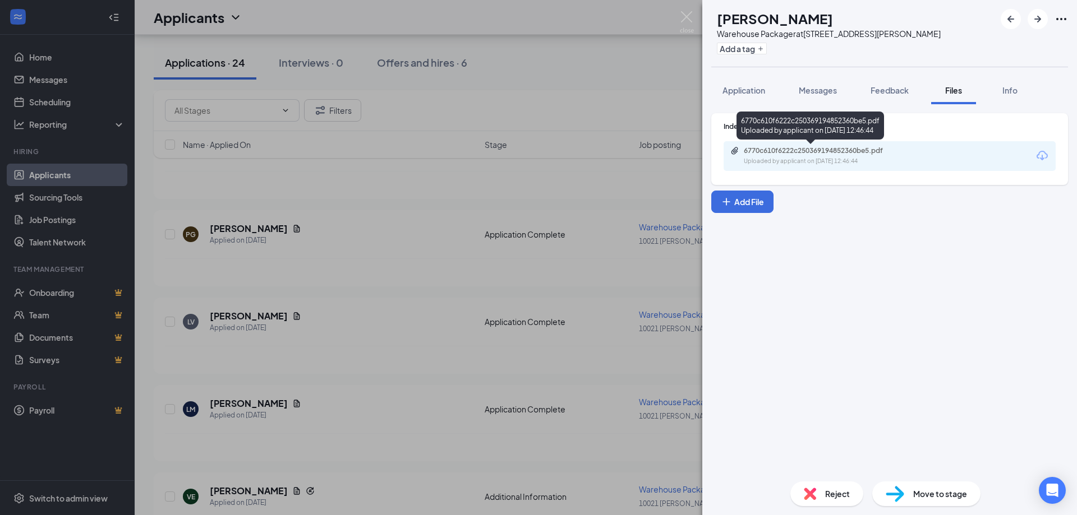
click at [832, 159] on div "Uploaded by applicant on [DATE] 12:46:44" at bounding box center [828, 161] width 168 height 9
click at [315, 203] on div "PG [PERSON_NAME] Warehouse Packager at [STREET_ADDRESS][PERSON_NAME] Add a tag …" at bounding box center [538, 257] width 1077 height 515
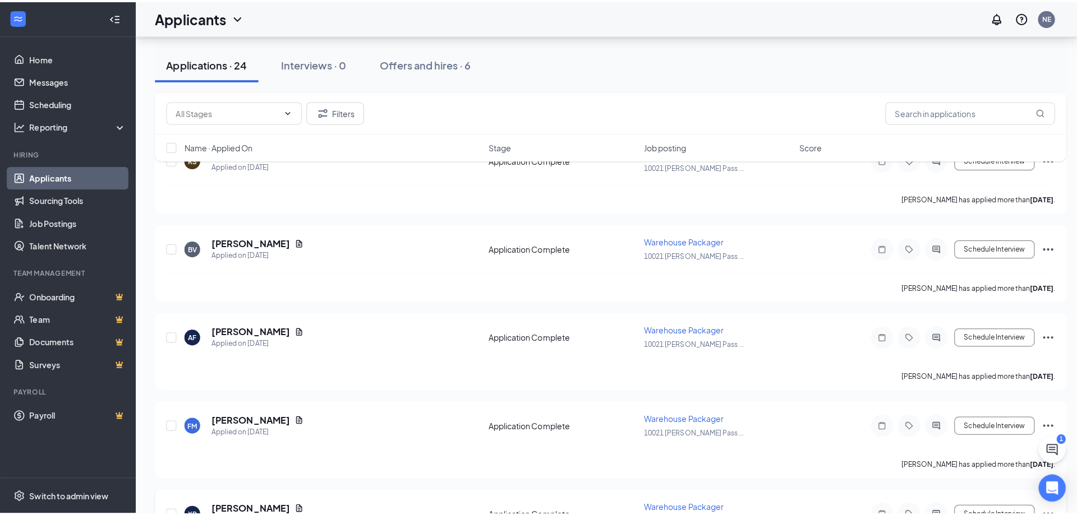
scroll to position [1158, 0]
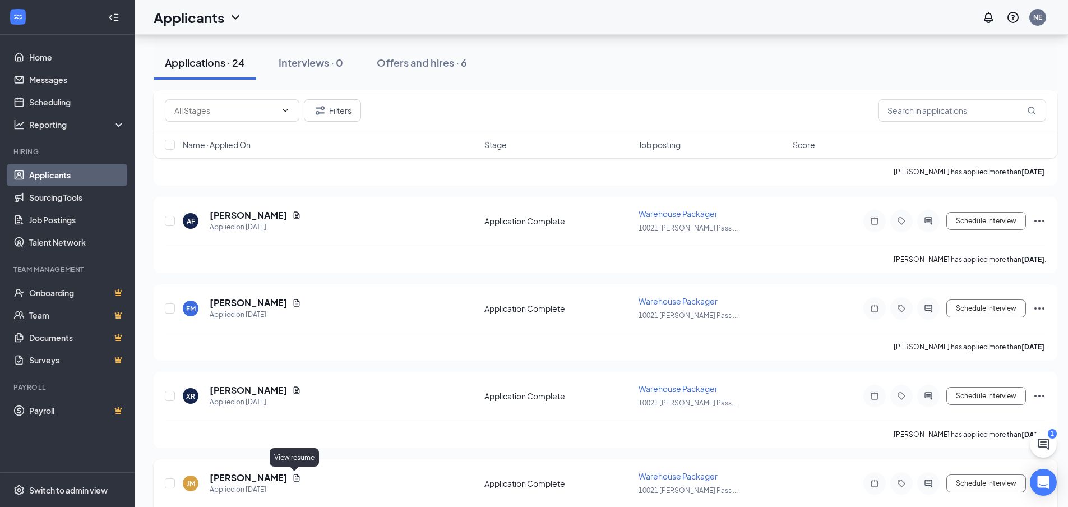
click at [295, 480] on icon "Document" at bounding box center [297, 477] width 6 height 7
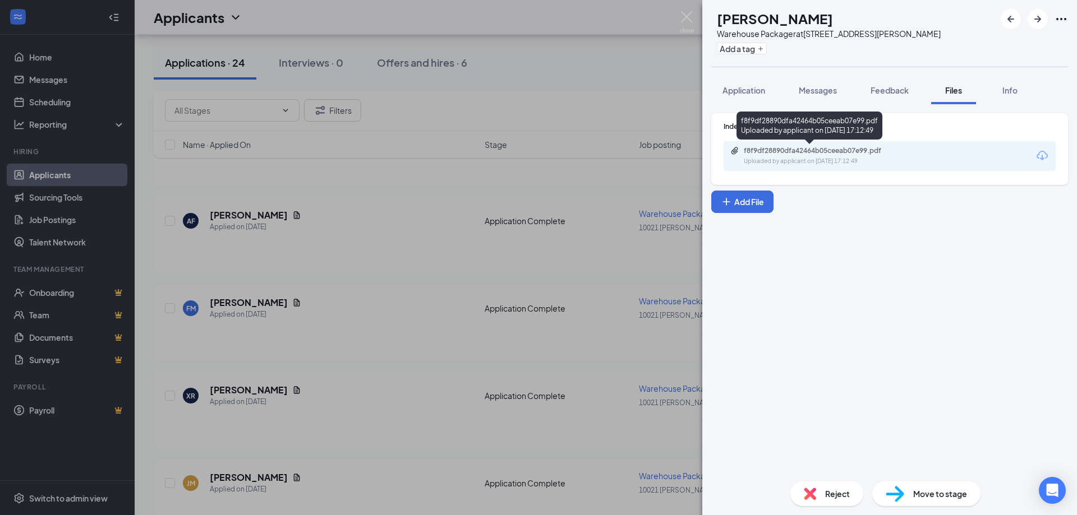
click at [814, 162] on div "Uploaded by applicant on [DATE] 17:12:49" at bounding box center [828, 161] width 168 height 9
